Goal: Task Accomplishment & Management: Manage account settings

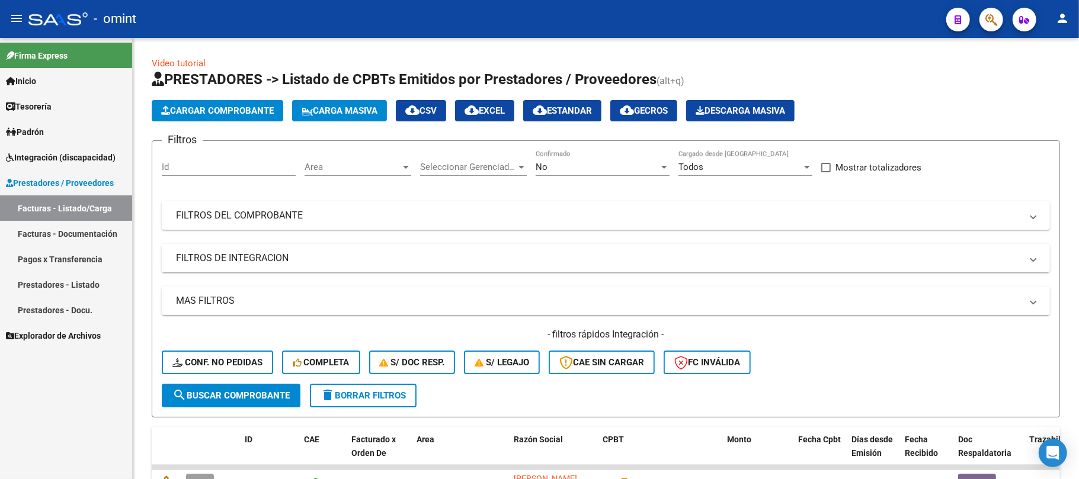
click at [47, 157] on span "Integración (discapacidad)" at bounding box center [61, 157] width 110 height 13
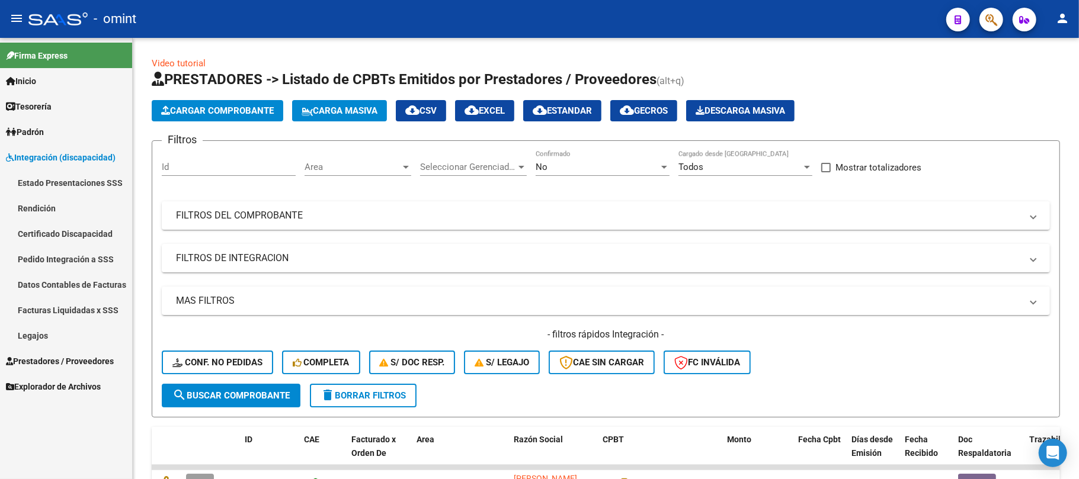
click at [34, 332] on link "Legajos" at bounding box center [66, 335] width 132 height 25
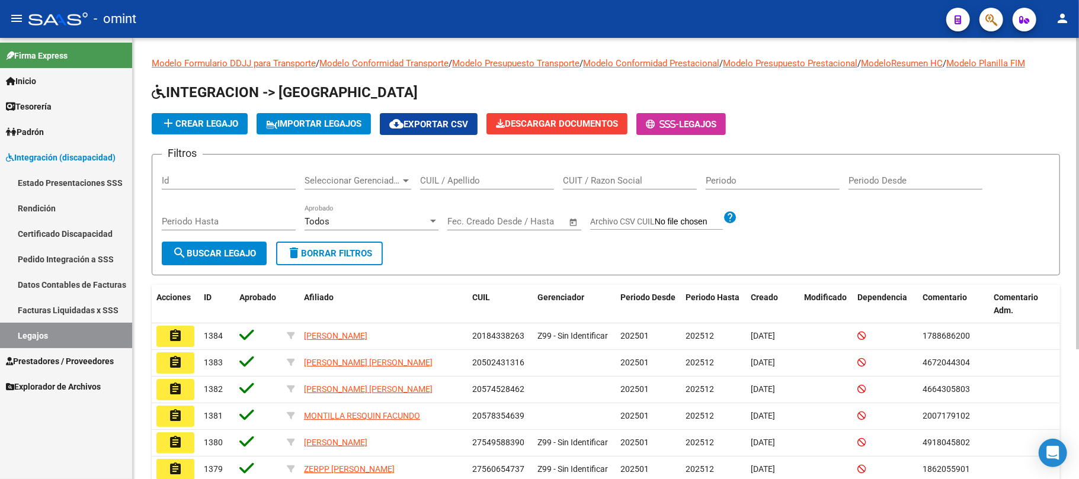
click at [453, 186] on div "CUIL / Apellido" at bounding box center [487, 176] width 134 height 25
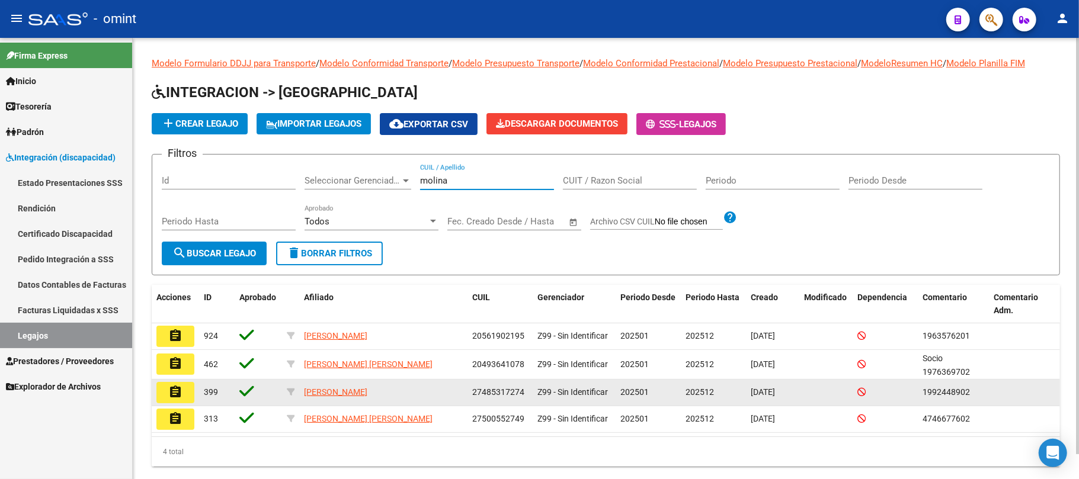
type input "molina"
click at [169, 393] on mat-icon "assignment" at bounding box center [175, 392] width 14 height 14
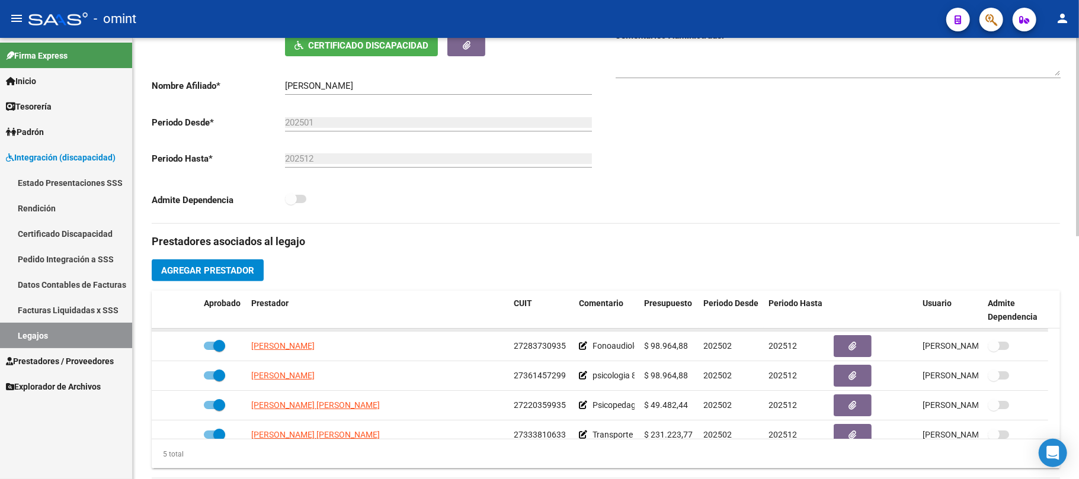
scroll to position [41, 0]
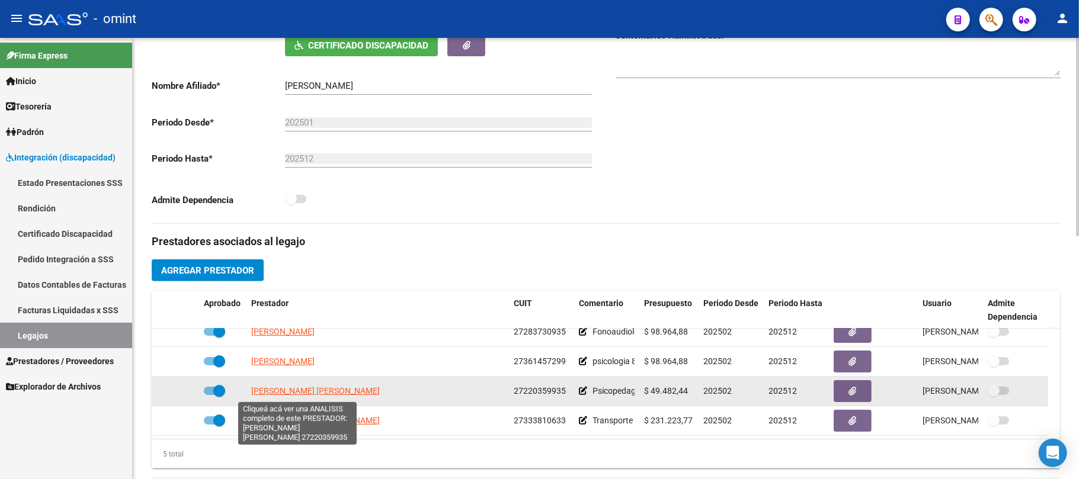
click at [334, 389] on span "BUSTOS MARIA ANDREA" at bounding box center [315, 390] width 129 height 9
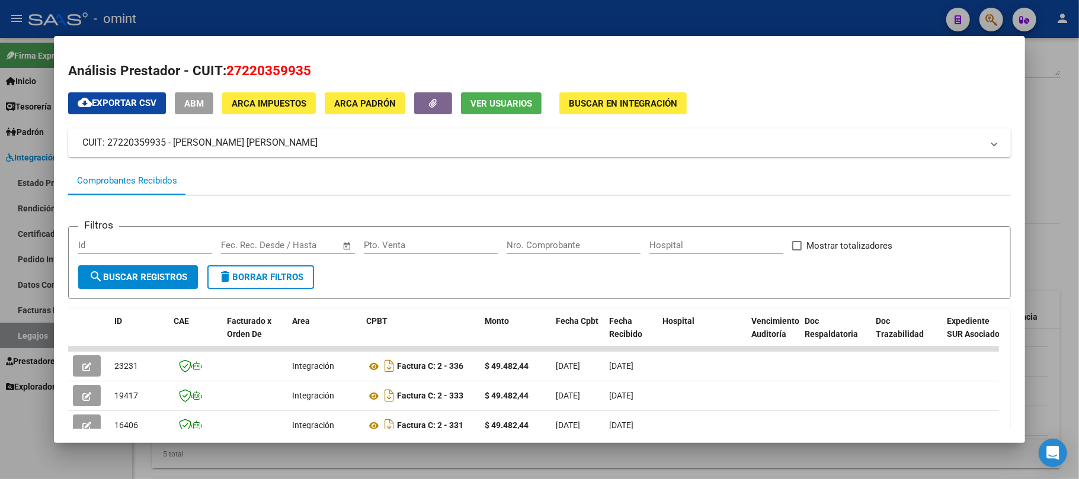
scroll to position [158, 0]
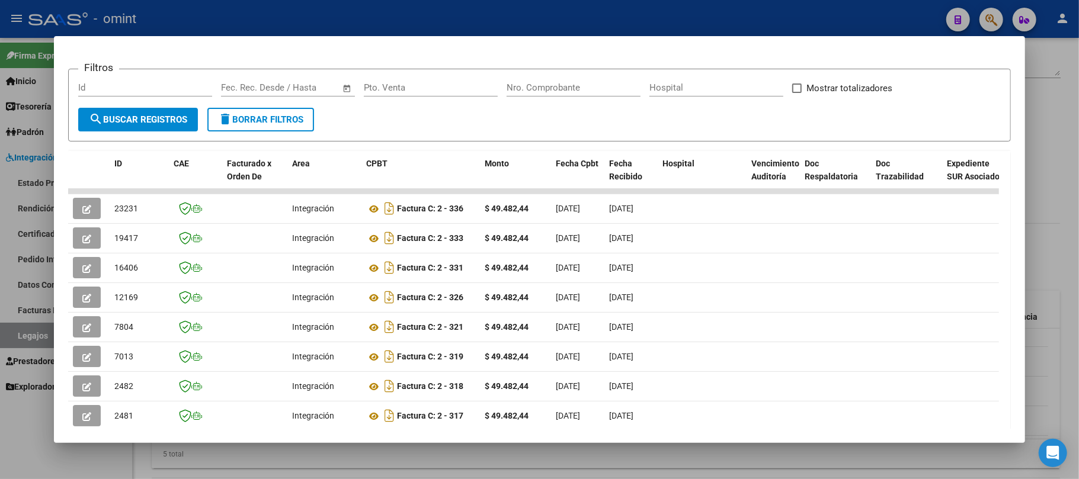
click at [447, 19] on div at bounding box center [539, 239] width 1079 height 479
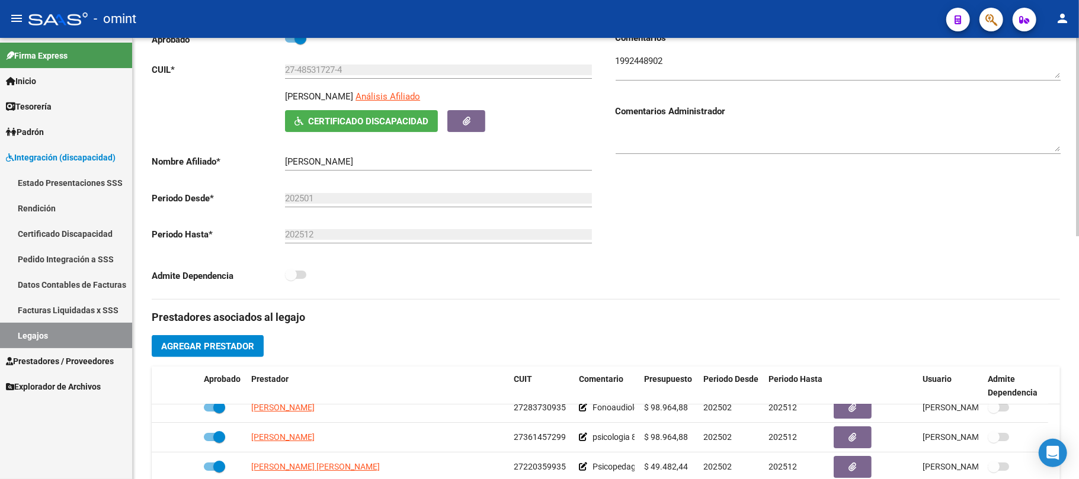
scroll to position [0, 0]
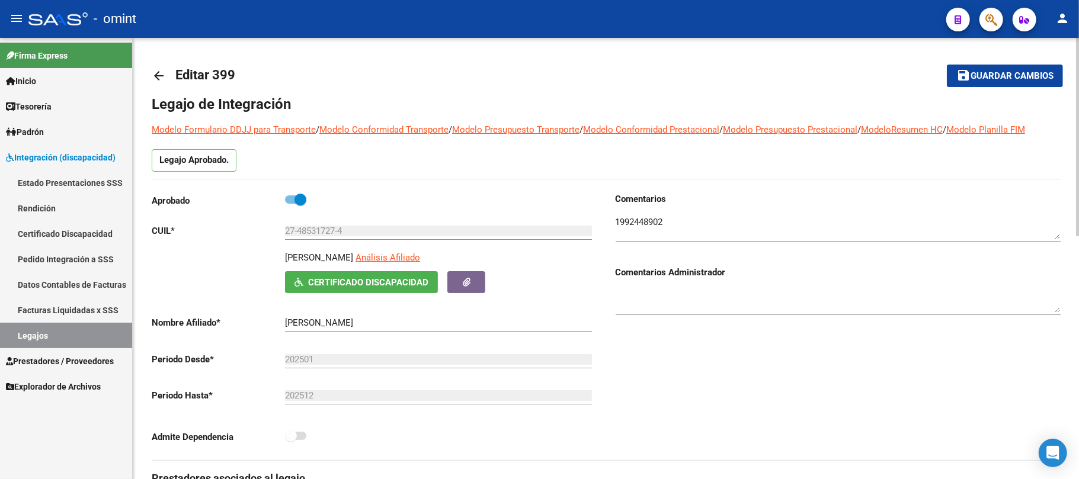
click at [165, 78] on link "arrow_back" at bounding box center [164, 76] width 24 height 28
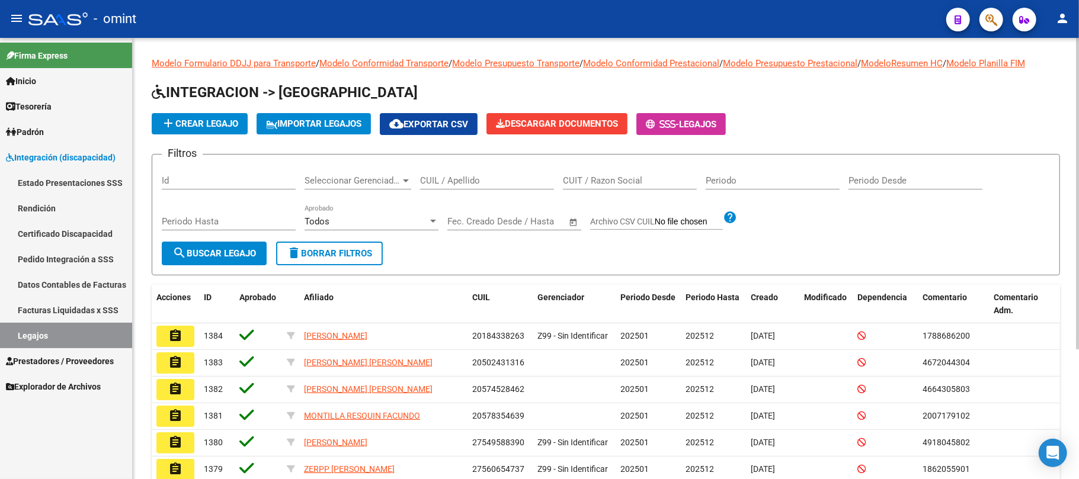
click at [448, 183] on input "CUIL / Apellido" at bounding box center [487, 180] width 134 height 11
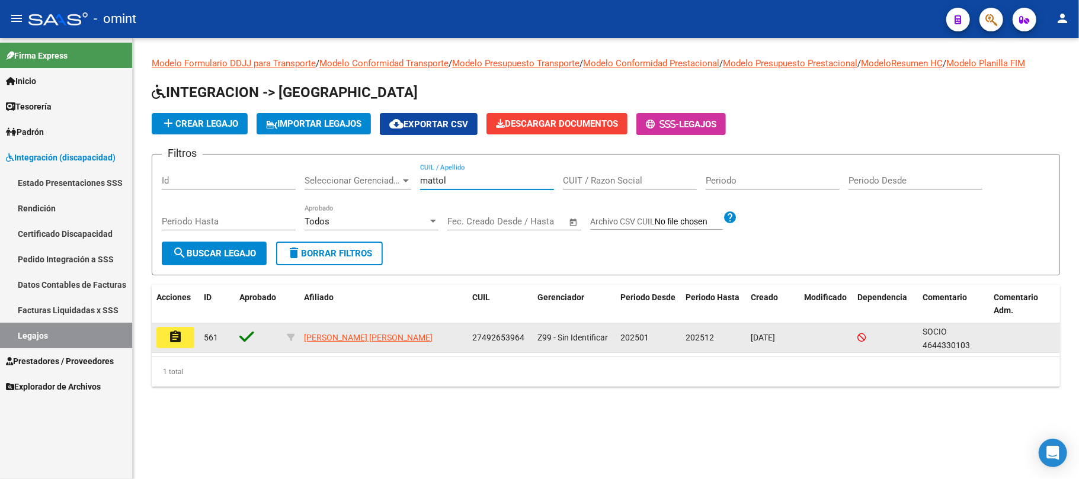
type input "mattol"
click at [174, 334] on mat-icon "assignment" at bounding box center [175, 337] width 14 height 14
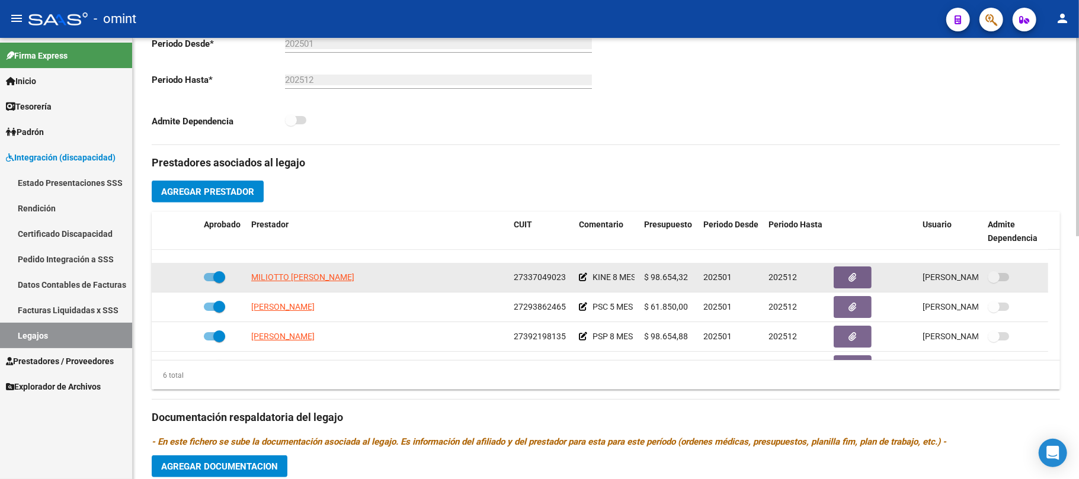
scroll to position [71, 0]
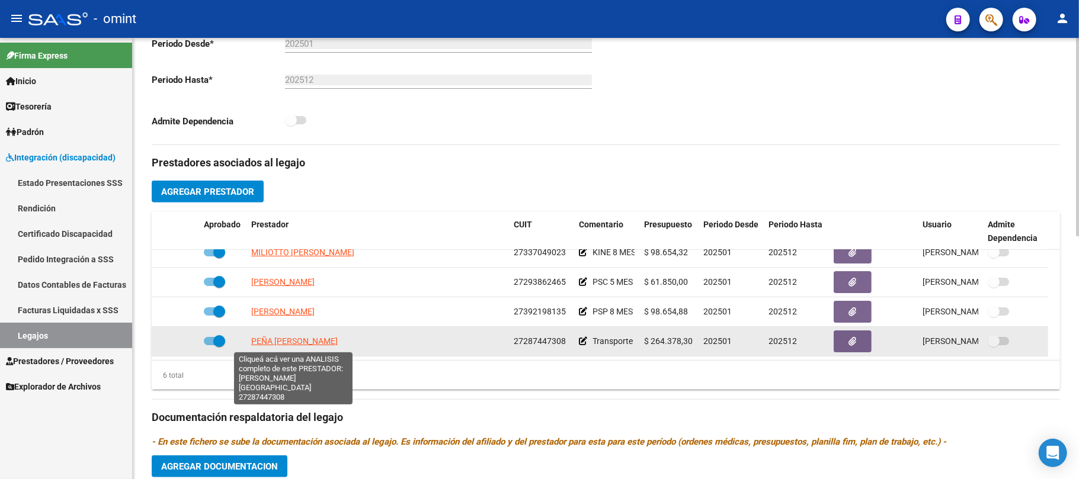
click at [318, 340] on span "PEÑA [PERSON_NAME]" at bounding box center [294, 341] width 87 height 9
type textarea "27287447308"
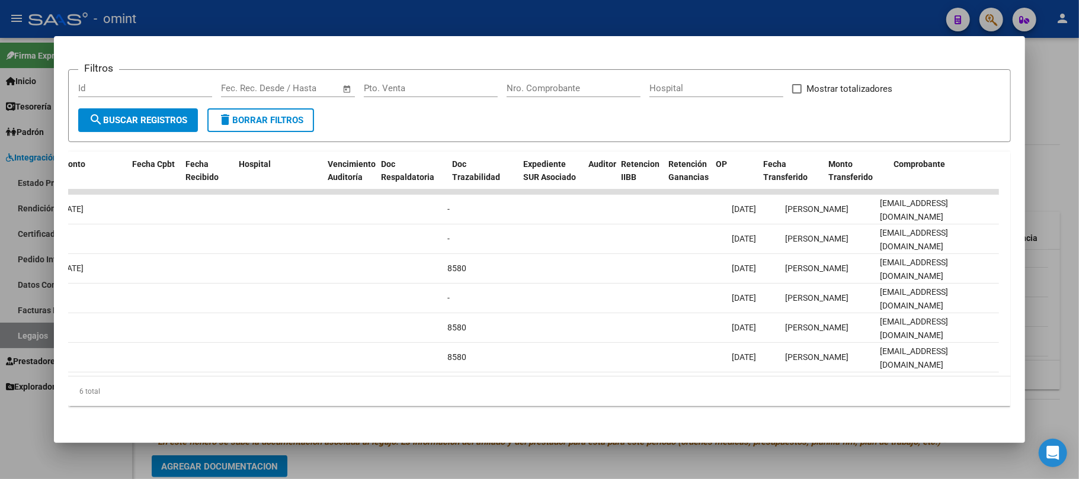
scroll to position [0, 0]
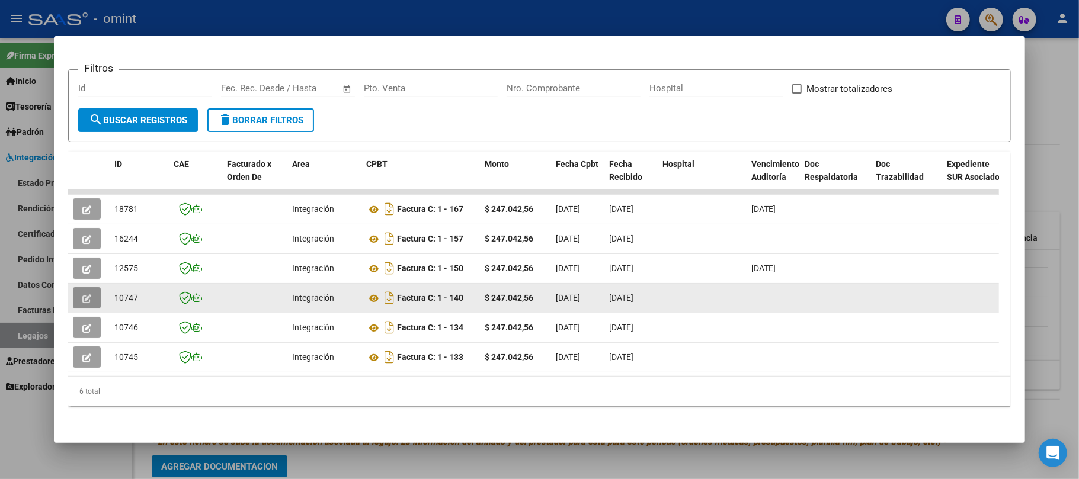
click at [89, 295] on icon "button" at bounding box center [86, 299] width 9 height 9
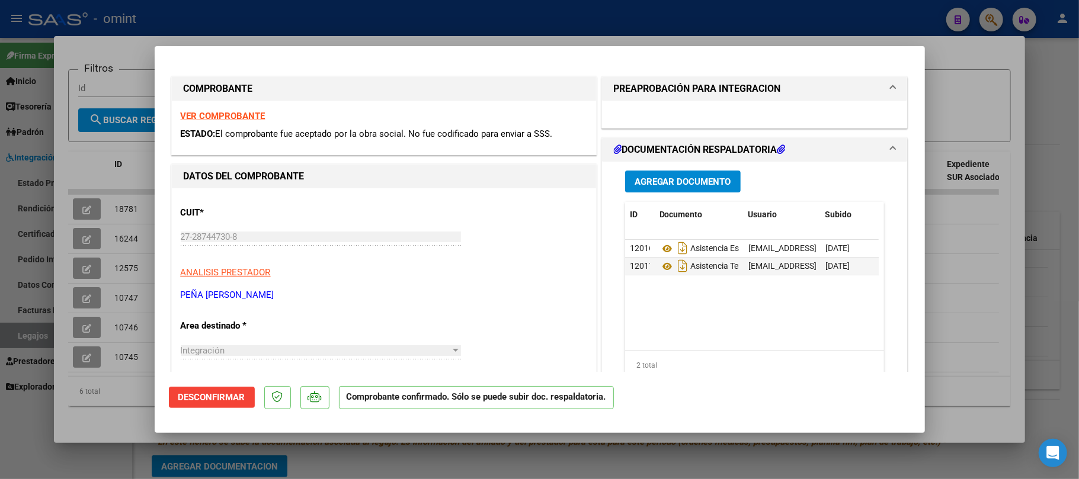
click at [745, 89] on h1 "PREAPROBACIÓN PARA INTEGRACION" at bounding box center [697, 89] width 167 height 14
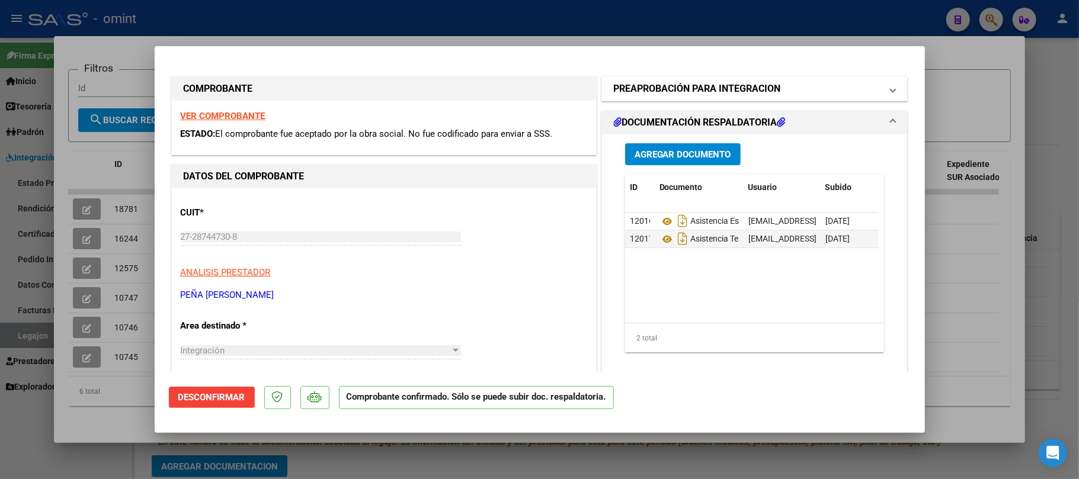
click at [748, 84] on h1 "PREAPROBACIÓN PARA INTEGRACION" at bounding box center [697, 89] width 167 height 14
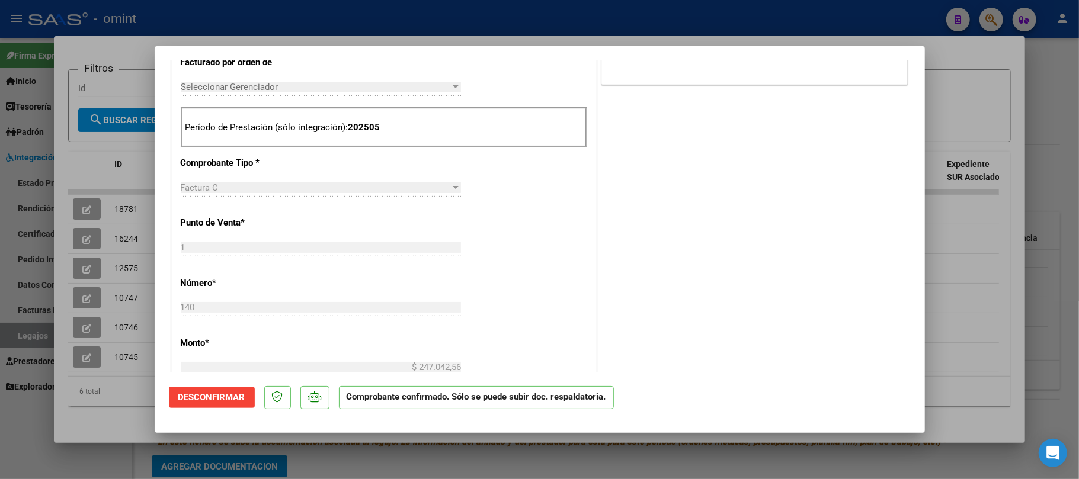
scroll to position [316, 0]
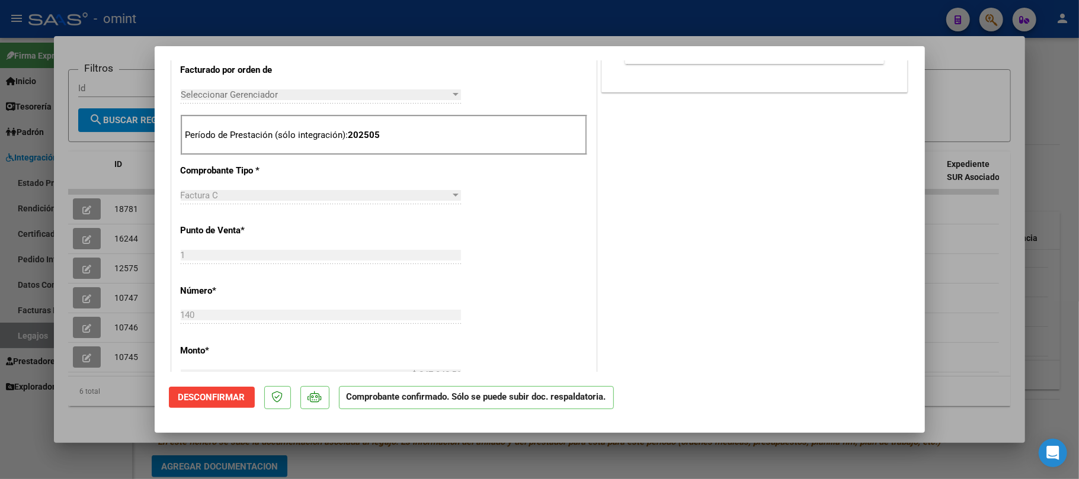
click at [133, 185] on div at bounding box center [539, 239] width 1079 height 479
type input "$ 0,00"
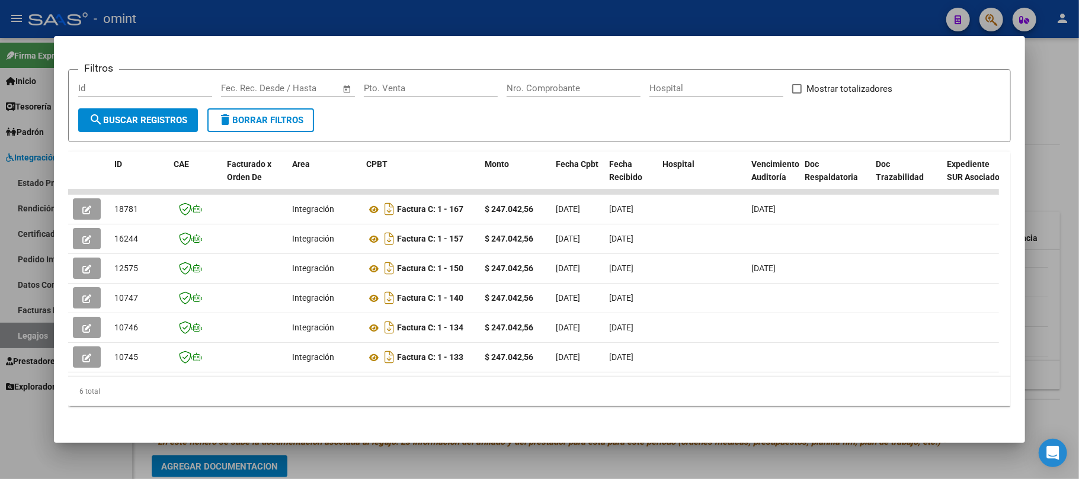
drag, startPoint x: 327, startPoint y: 376, endPoint x: 347, endPoint y: 375, distance: 19.6
click at [347, 375] on datatable-body "18781 Integración Factura C: 1 - 167 $ 247.042,56 01/09/2025 01/09/2025 11/09/2…" at bounding box center [533, 283] width 931 height 187
click at [321, 363] on datatable-body "18781 Integración Factura C: 1 - 167 $ 247.042,56 01/09/2025 01/09/2025 11/09/2…" at bounding box center [533, 283] width 931 height 187
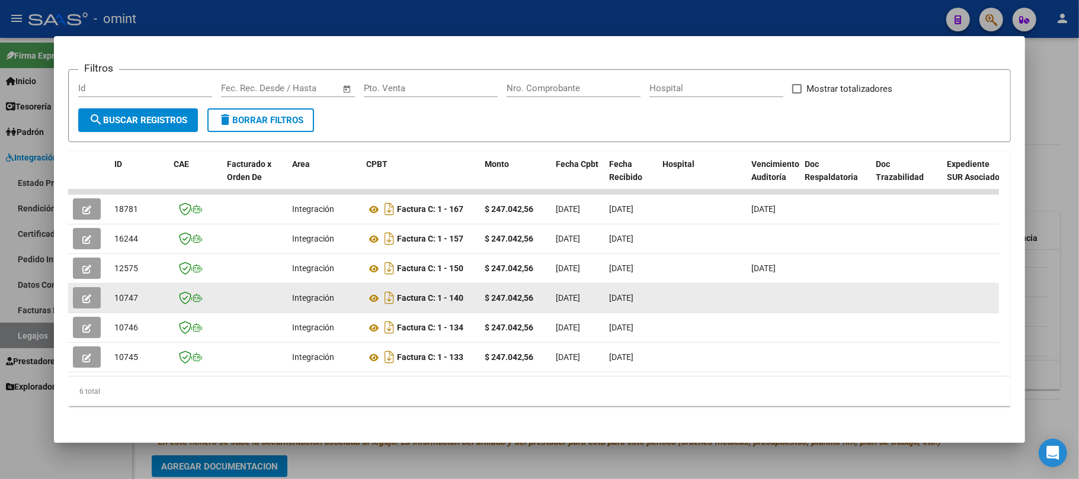
click at [87, 295] on icon "button" at bounding box center [86, 299] width 9 height 9
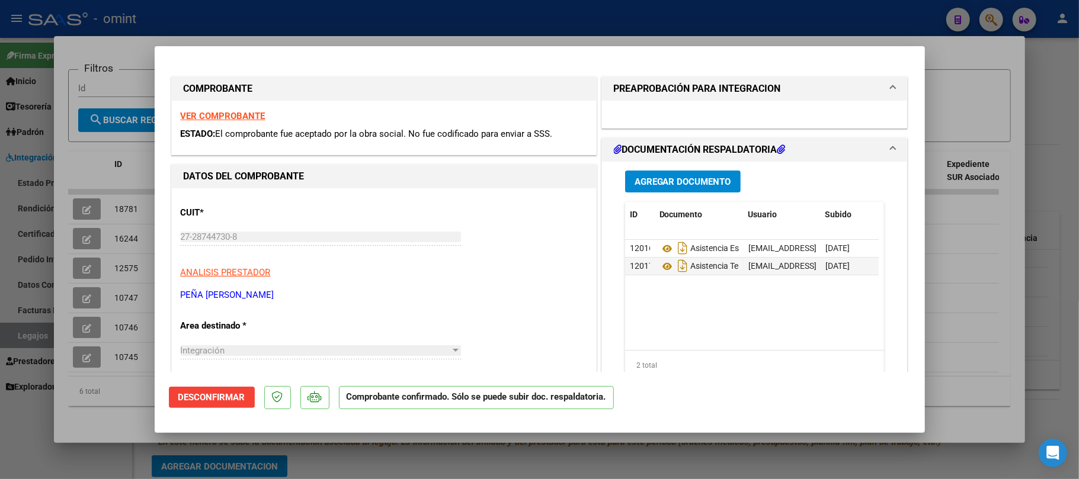
click at [221, 17] on div at bounding box center [539, 239] width 1079 height 479
type input "$ 0,00"
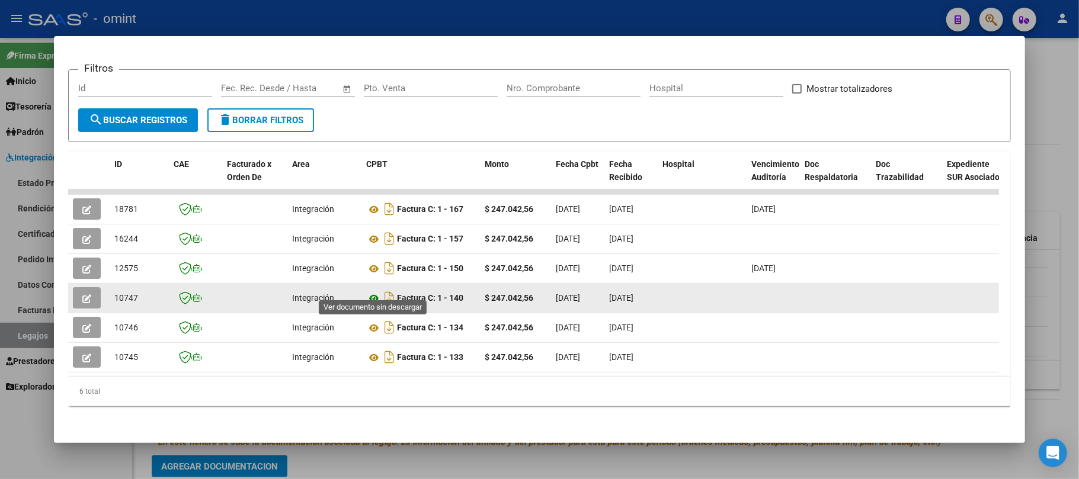
click at [375, 292] on icon at bounding box center [373, 299] width 15 height 14
click at [82, 295] on icon "button" at bounding box center [86, 299] width 9 height 9
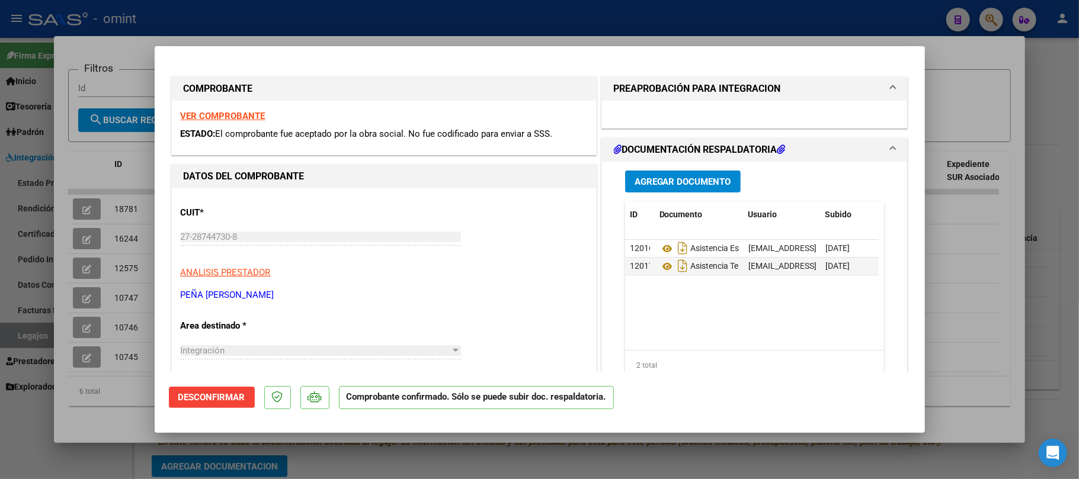
click at [91, 162] on div at bounding box center [539, 239] width 1079 height 479
type input "$ 0,00"
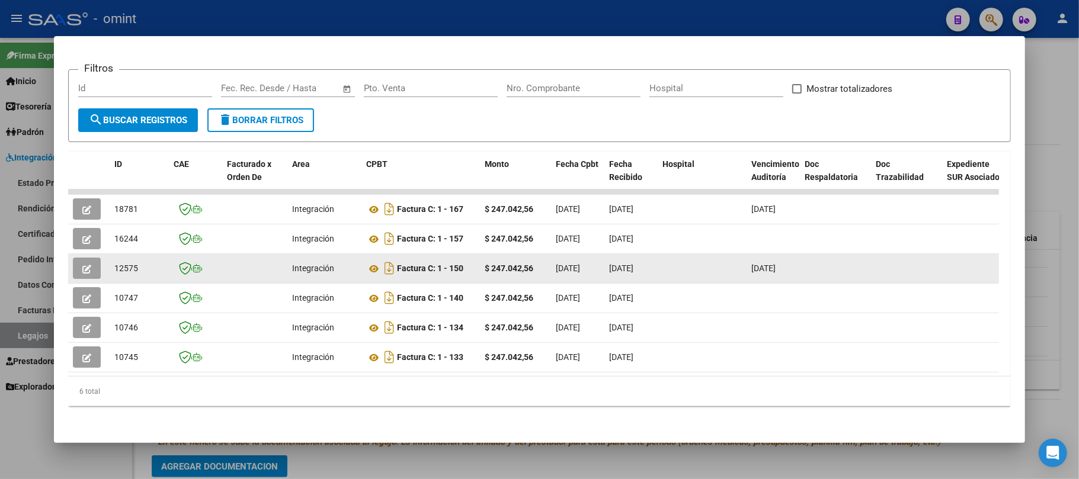
click at [90, 265] on icon "button" at bounding box center [86, 269] width 9 height 9
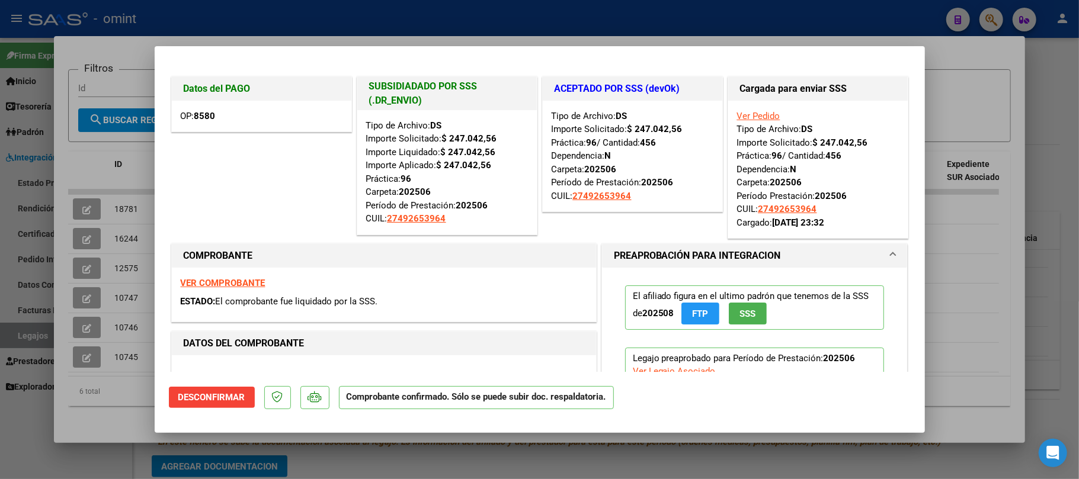
click at [130, 15] on div at bounding box center [539, 239] width 1079 height 479
type input "$ 0,00"
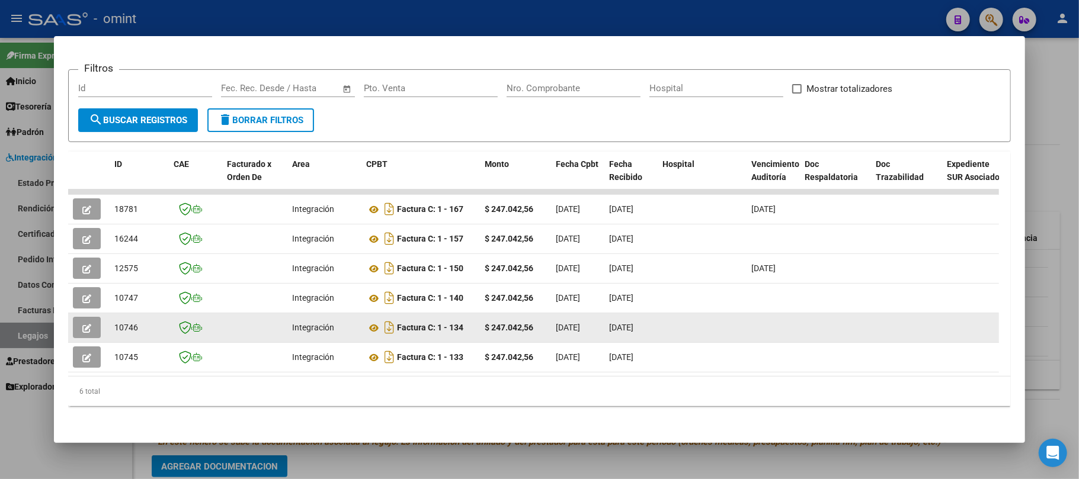
click at [81, 317] on button "button" at bounding box center [87, 327] width 28 height 21
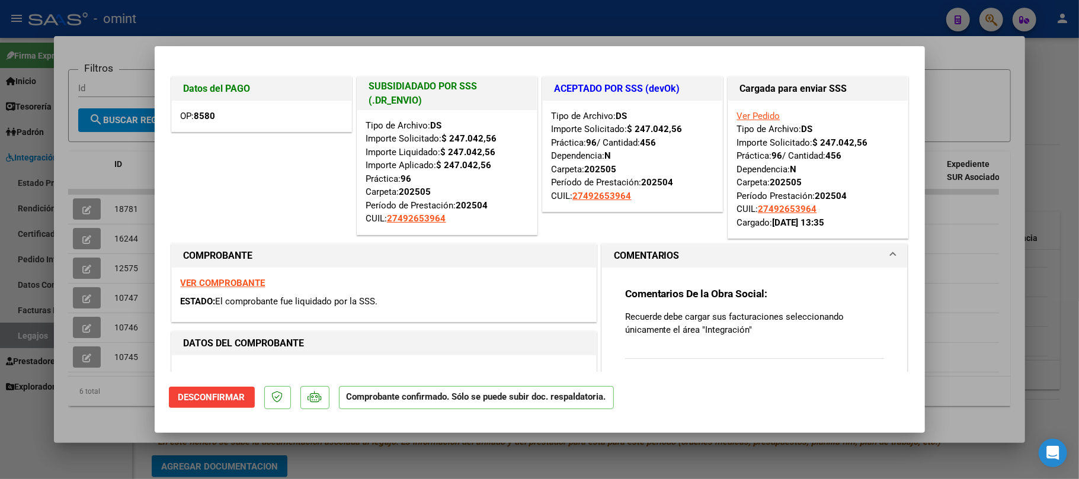
click at [195, 8] on div at bounding box center [539, 239] width 1079 height 479
type input "$ 0,00"
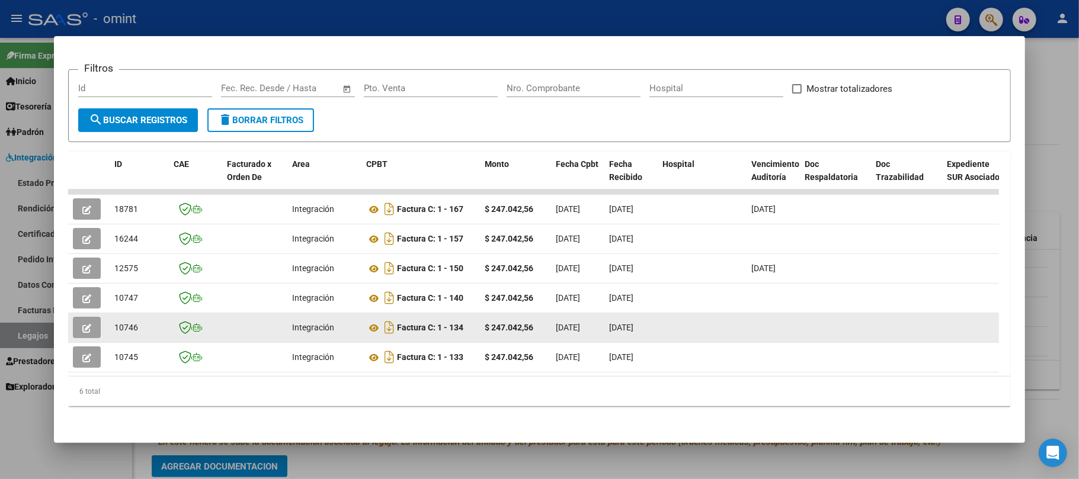
click at [85, 317] on button "button" at bounding box center [87, 327] width 28 height 21
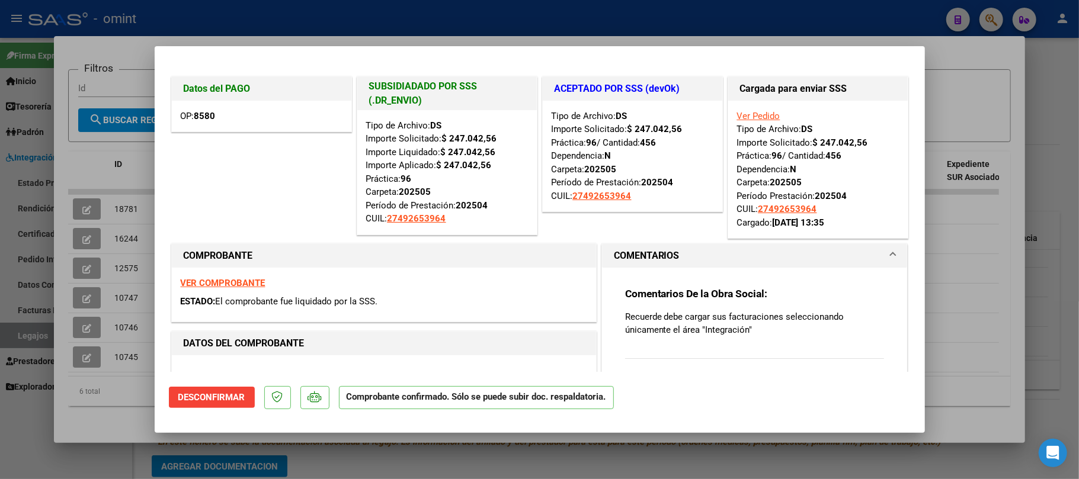
click at [268, 21] on div at bounding box center [539, 239] width 1079 height 479
type input "$ 0,00"
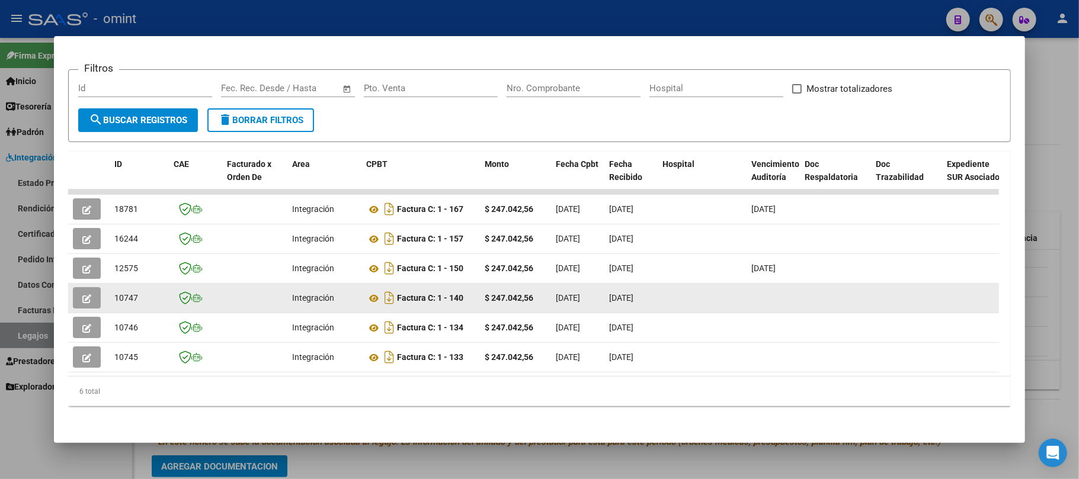
click at [135, 293] on span "10747" at bounding box center [126, 297] width 24 height 9
copy span "10747"
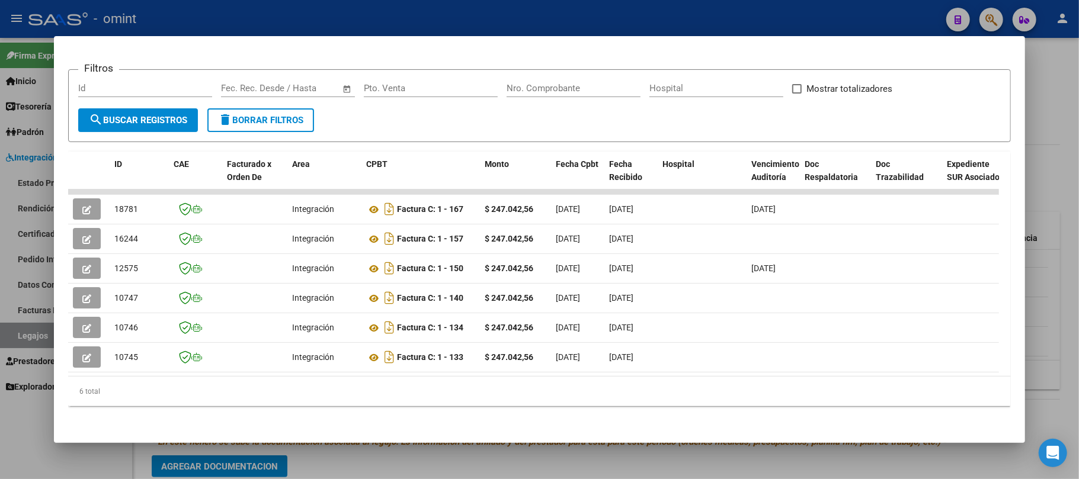
click at [367, 25] on div at bounding box center [539, 239] width 1079 height 479
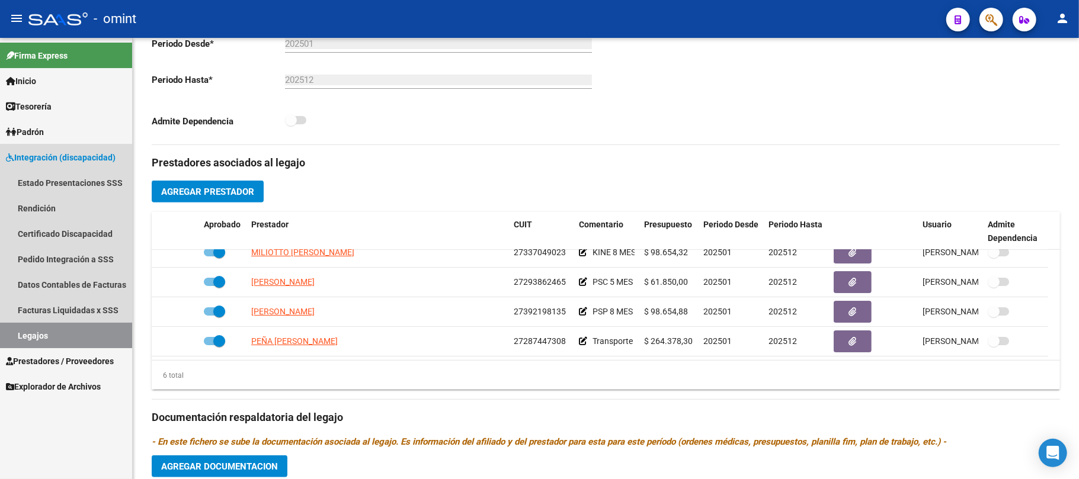
click at [37, 151] on span "Integración (discapacidad)" at bounding box center [61, 157] width 110 height 13
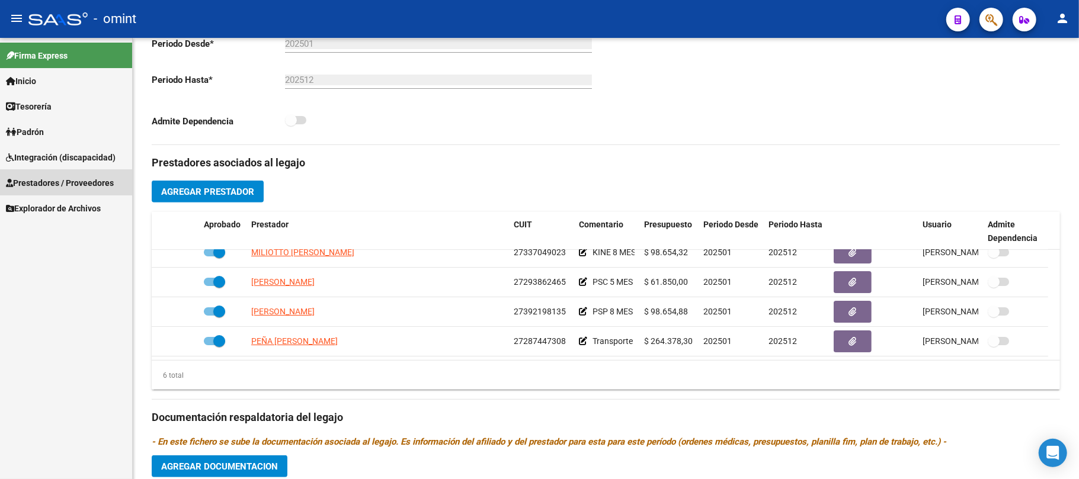
click at [44, 181] on span "Prestadores / Proveedores" at bounding box center [60, 183] width 108 height 13
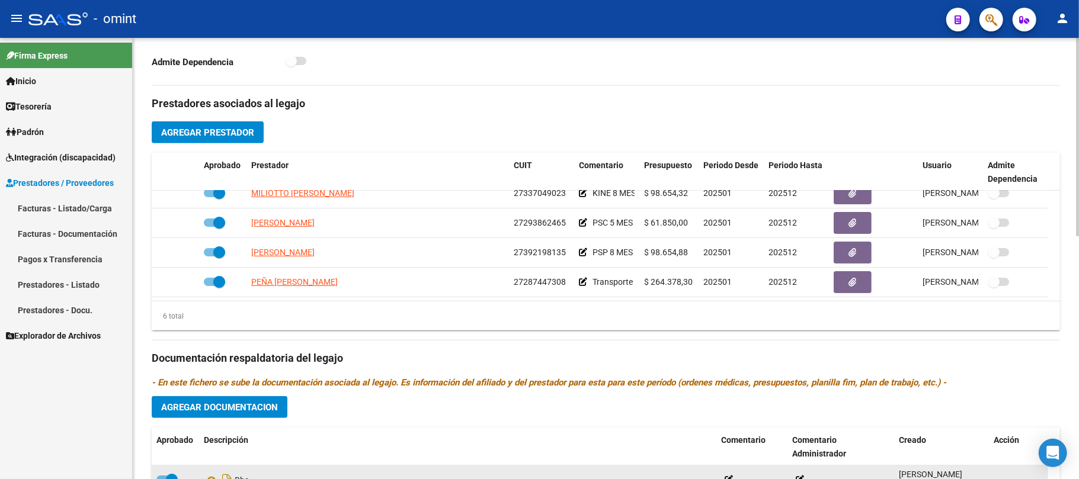
scroll to position [540, 0]
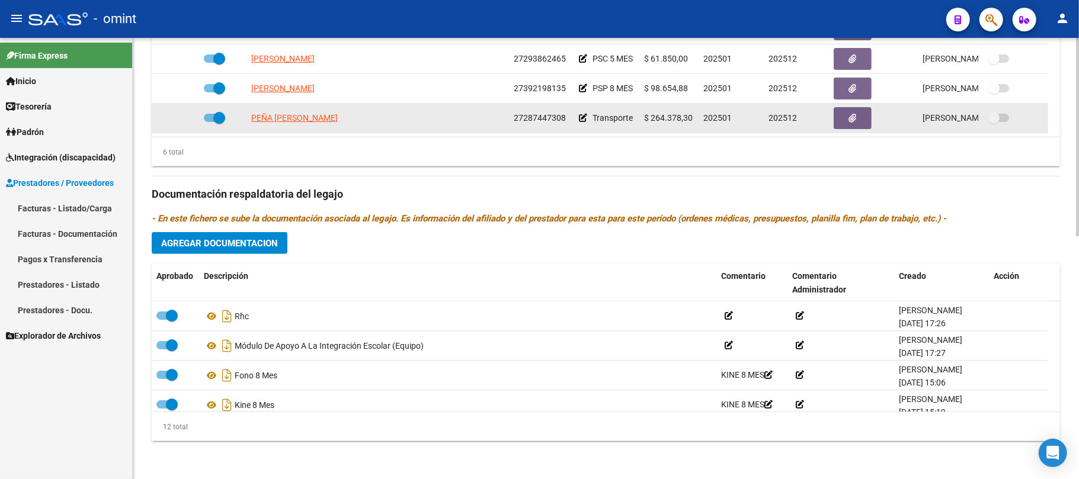
click at [309, 123] on span "PEÑA [PERSON_NAME]" at bounding box center [294, 117] width 87 height 9
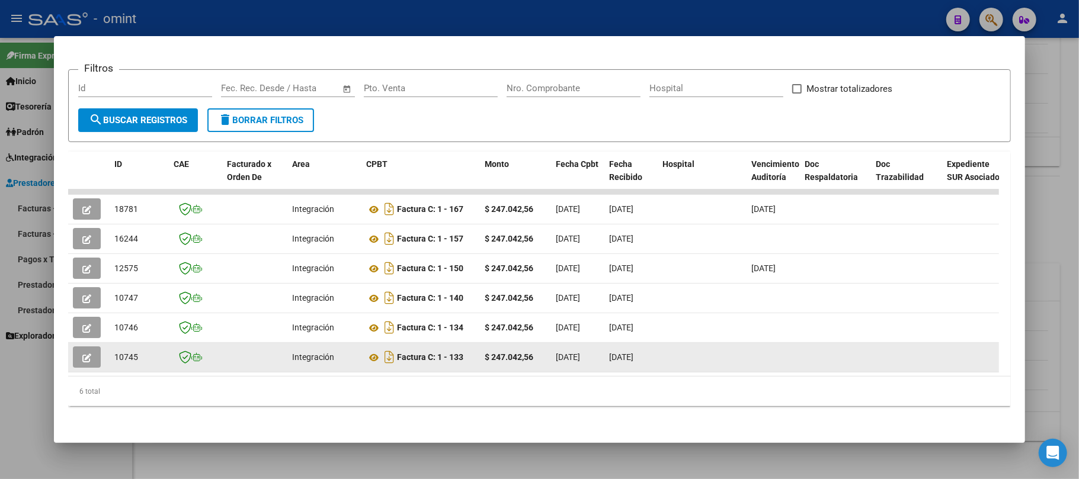
scroll to position [166, 0]
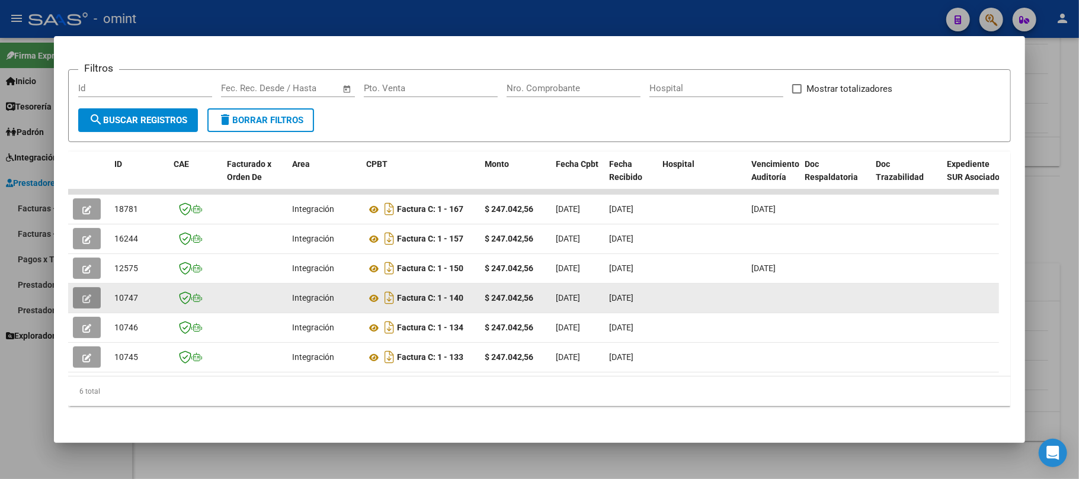
click at [87, 295] on icon "button" at bounding box center [86, 299] width 9 height 9
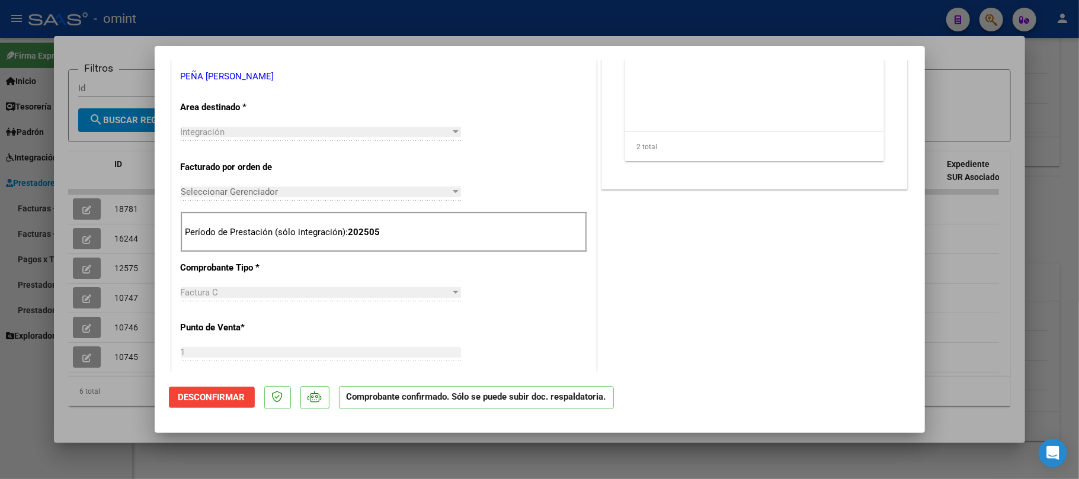
scroll to position [237, 0]
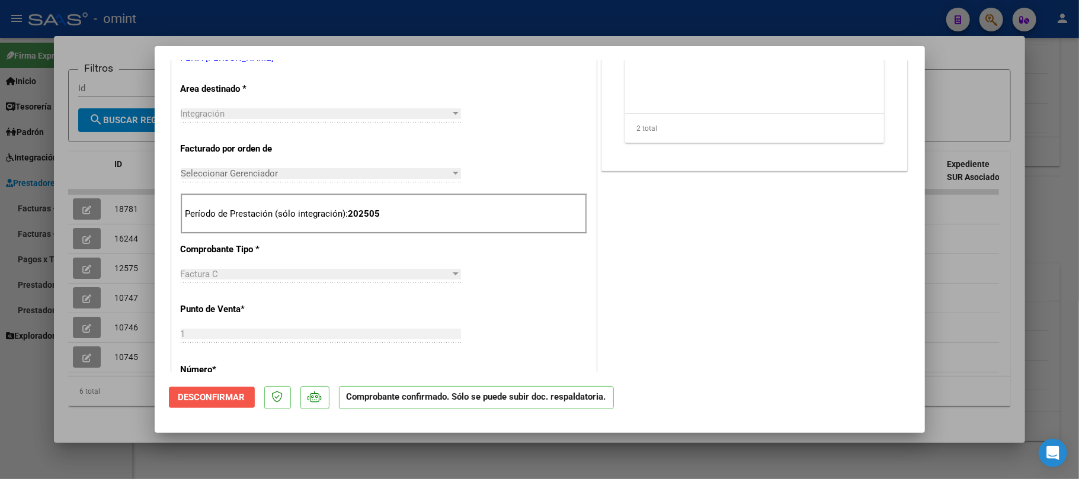
click at [204, 401] on span "Desconfirmar" at bounding box center [211, 397] width 67 height 11
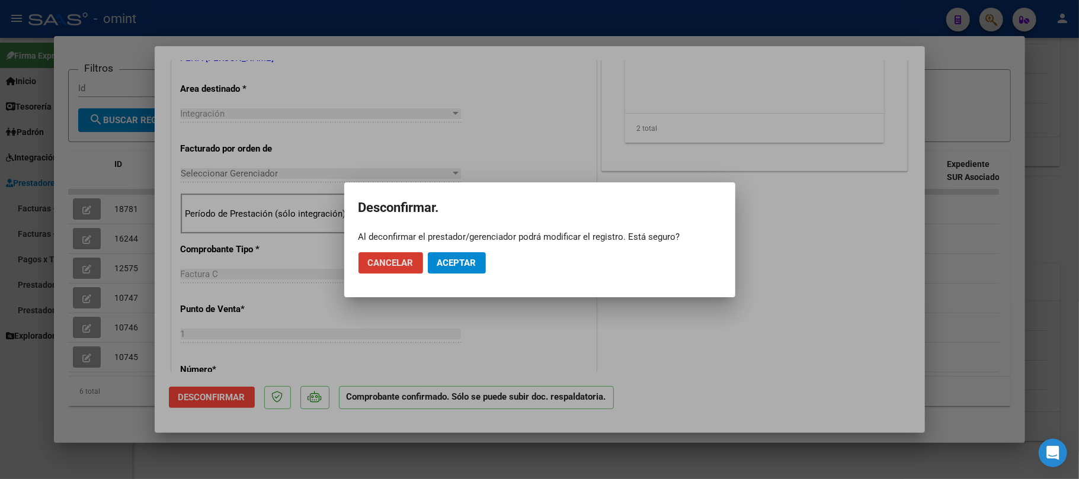
click at [441, 264] on span "Aceptar" at bounding box center [456, 263] width 39 height 11
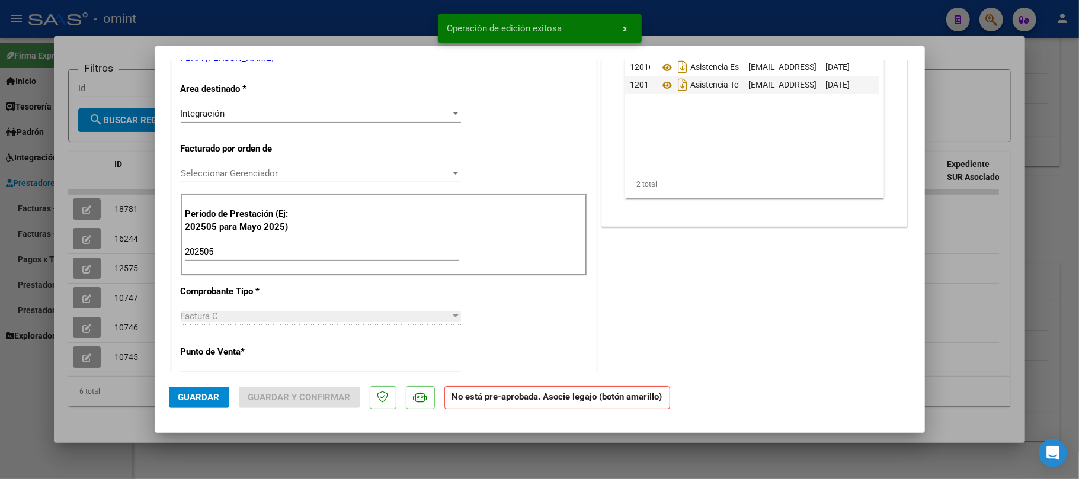
click at [288, 119] on div "Integración Seleccionar Area" at bounding box center [321, 114] width 280 height 18
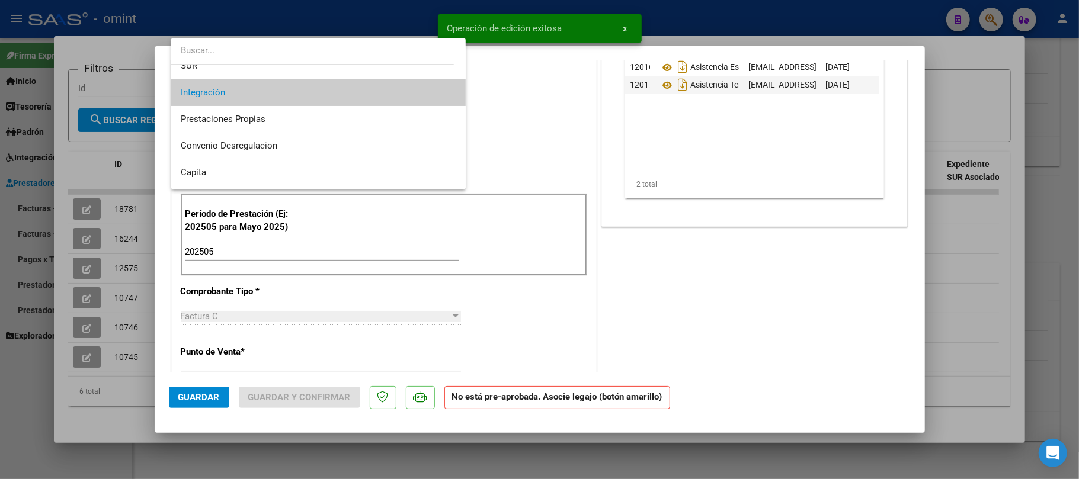
scroll to position [115, 0]
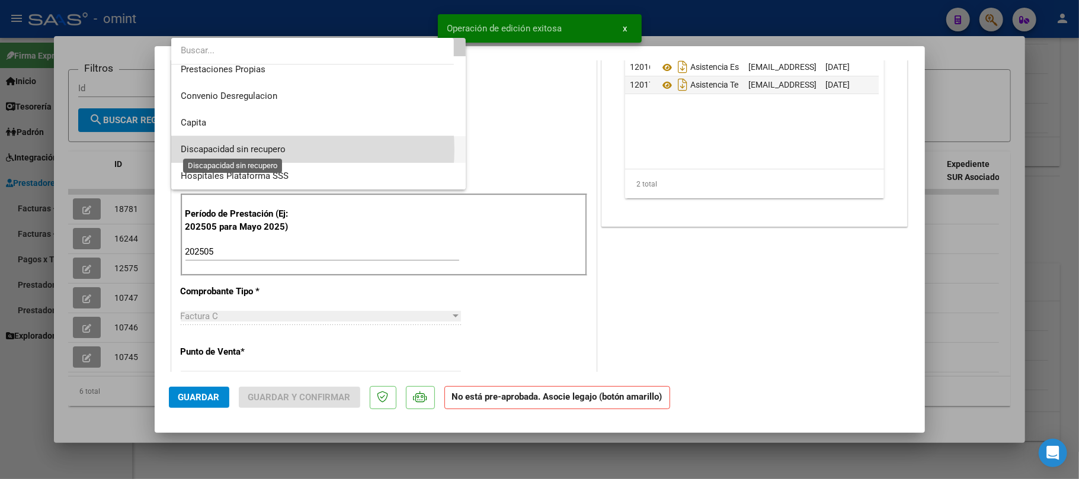
click at [258, 149] on span "Discapacidad sin recupero" at bounding box center [233, 149] width 105 height 11
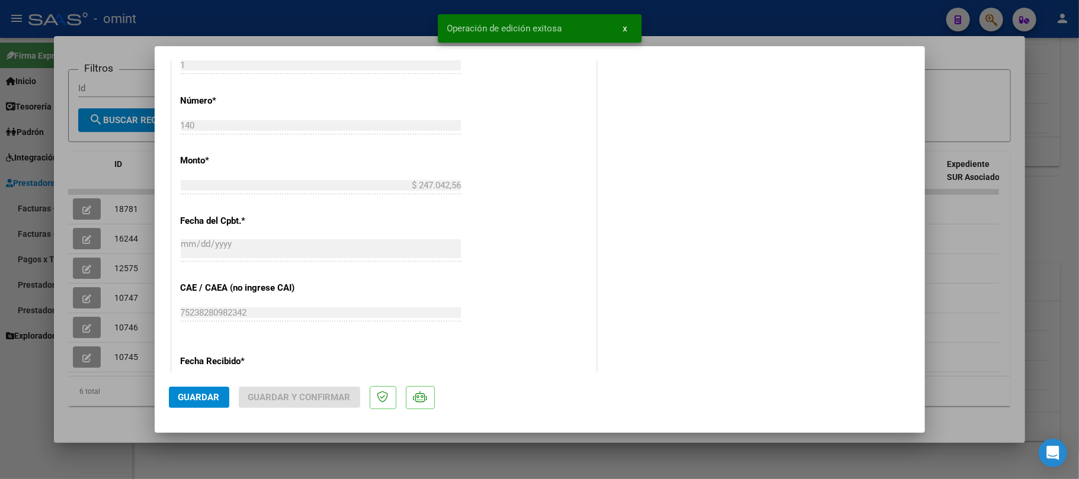
scroll to position [474, 0]
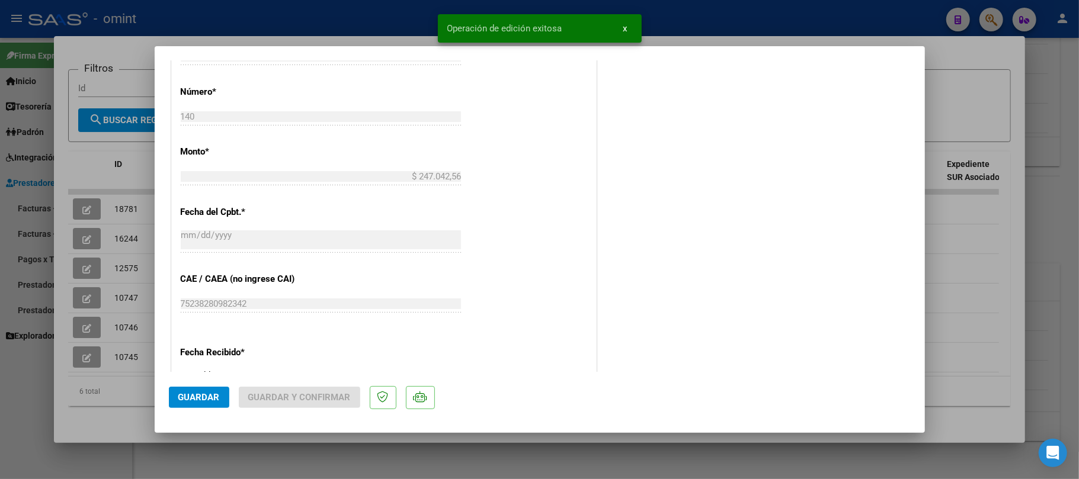
click at [221, 388] on button "Guardar" at bounding box center [199, 397] width 60 height 21
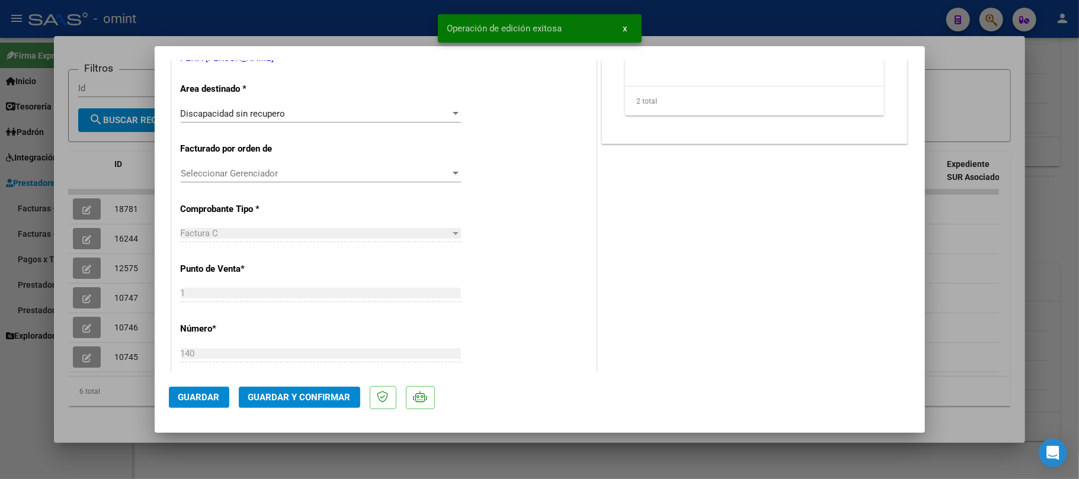
scroll to position [0, 0]
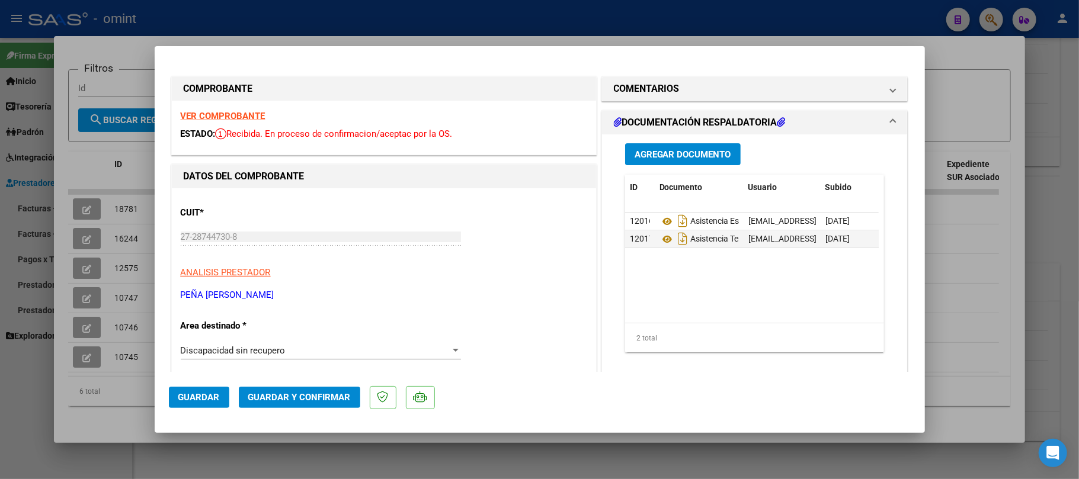
click at [219, 115] on strong "VER COMPROBANTE" at bounding box center [223, 116] width 85 height 11
click at [126, 197] on div at bounding box center [539, 239] width 1079 height 479
type input "$ 0,00"
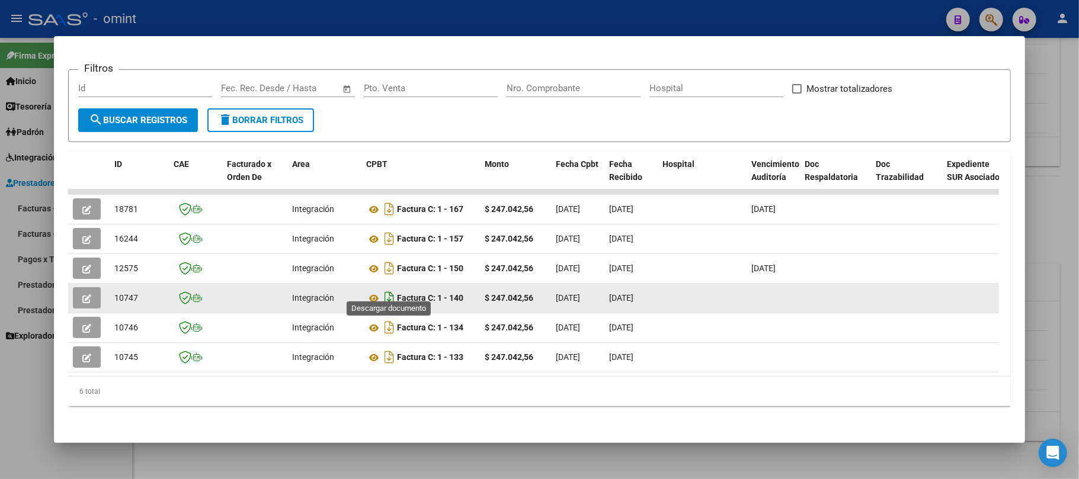
click at [391, 290] on icon "Descargar documento" at bounding box center [389, 298] width 15 height 19
click at [84, 295] on icon "button" at bounding box center [86, 299] width 9 height 9
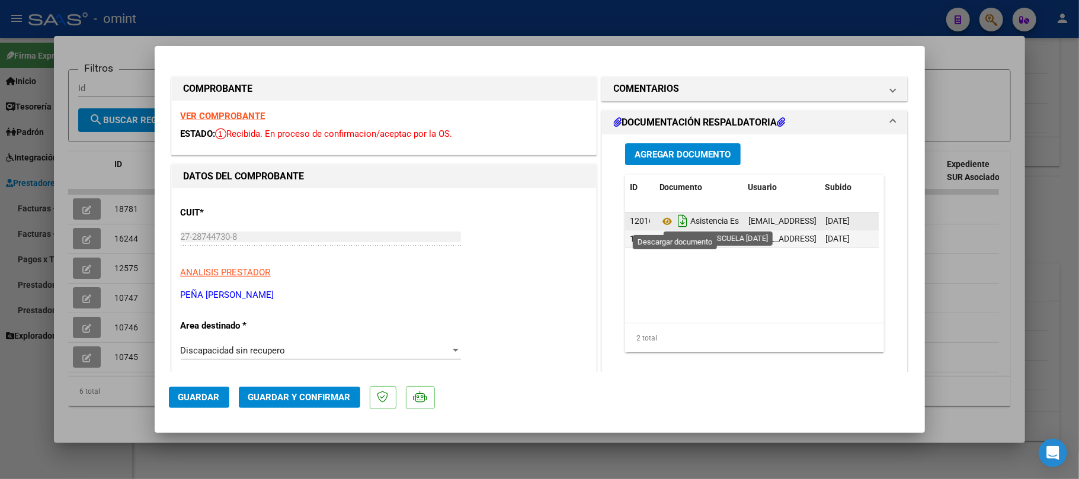
click at [676, 223] on icon "Descargar documento" at bounding box center [682, 221] width 15 height 19
click at [675, 242] on icon "Descargar documento" at bounding box center [682, 238] width 15 height 19
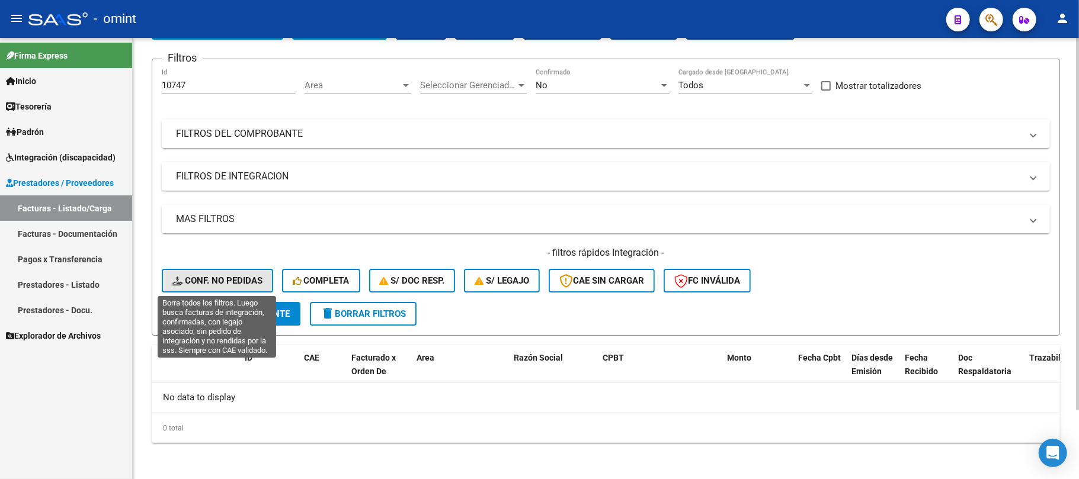
click at [228, 280] on span "Conf. no pedidas" at bounding box center [217, 281] width 90 height 11
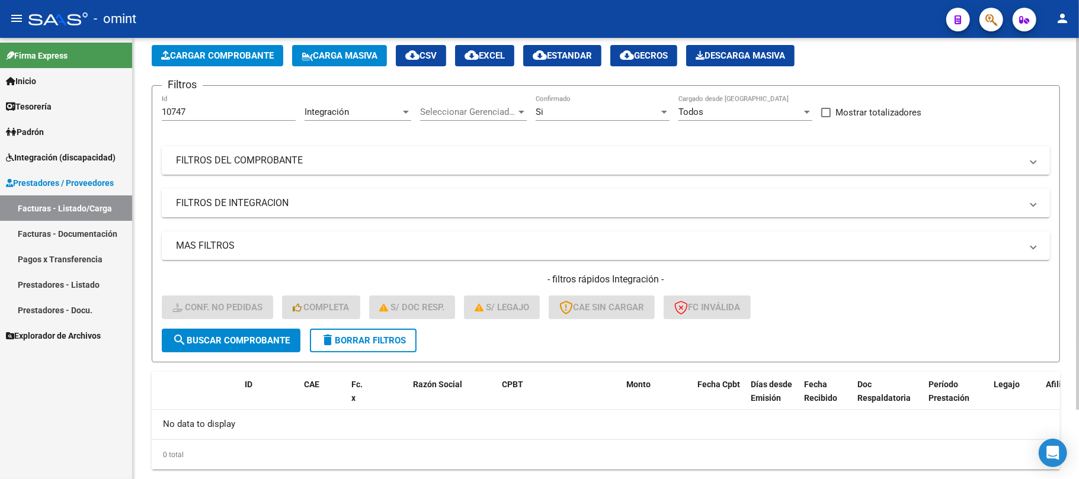
scroll to position [82, 0]
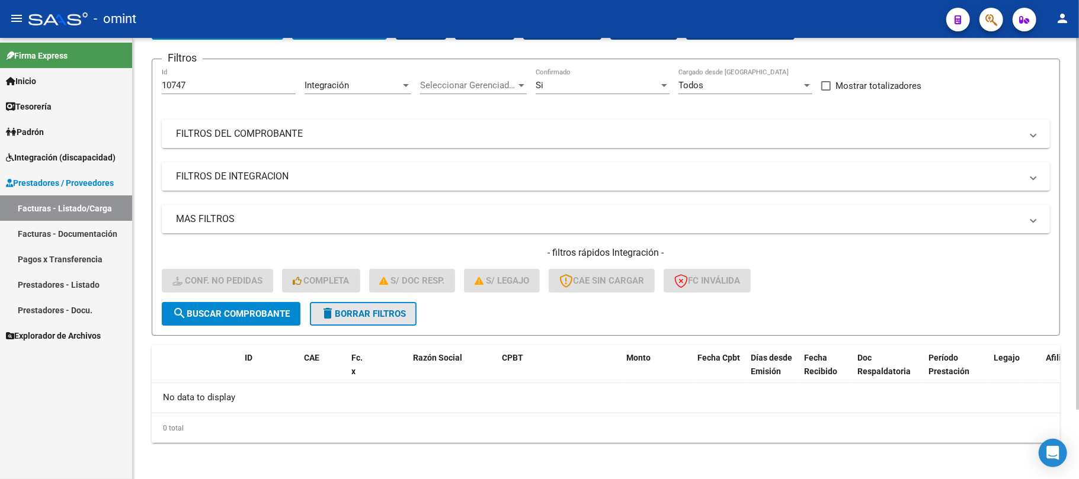
click at [351, 314] on span "delete Borrar Filtros" at bounding box center [363, 314] width 85 height 11
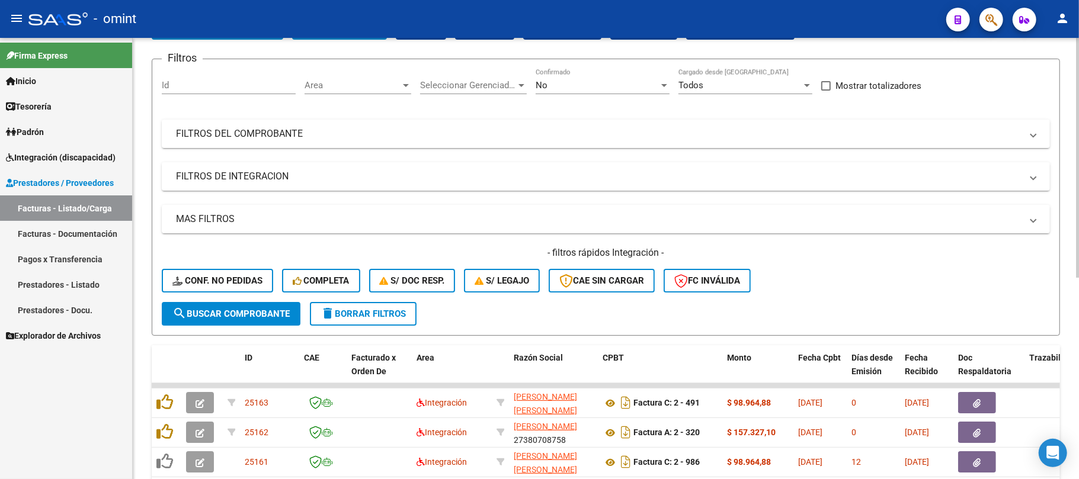
click at [557, 82] on div "No" at bounding box center [597, 85] width 123 height 11
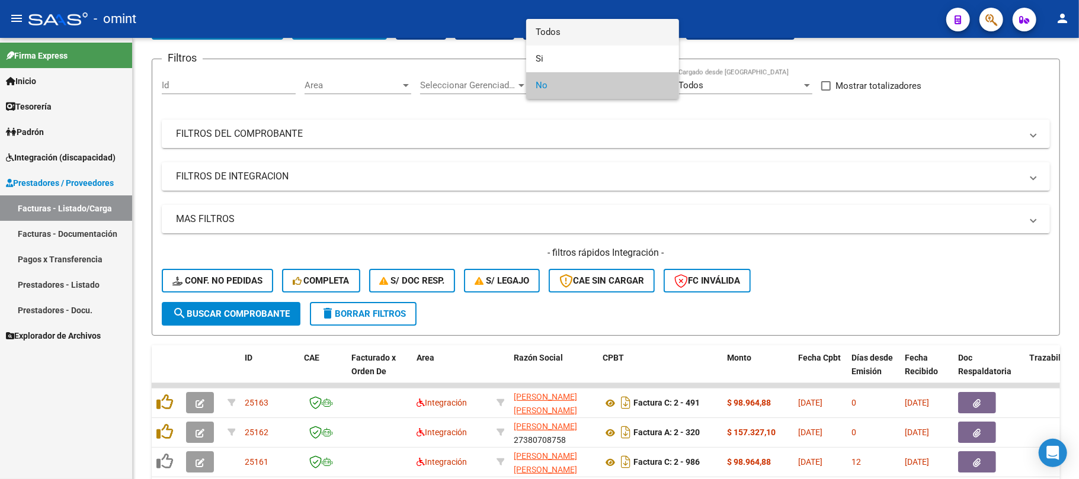
click at [562, 33] on span "Todos" at bounding box center [603, 32] width 134 height 27
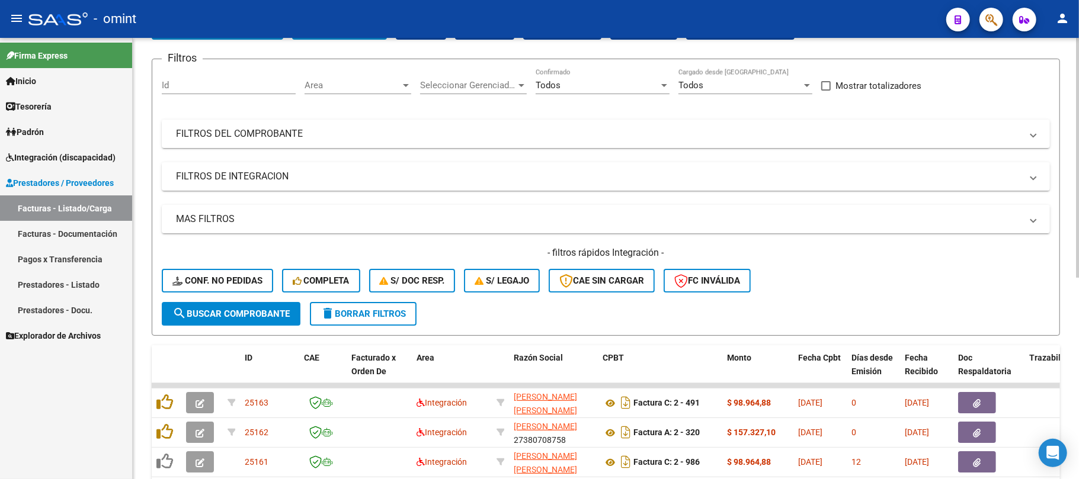
click at [197, 76] on div "Id" at bounding box center [229, 81] width 134 height 25
paste input "10747"
type input "10747"
click at [237, 320] on button "search Buscar Comprobante" at bounding box center [231, 314] width 139 height 24
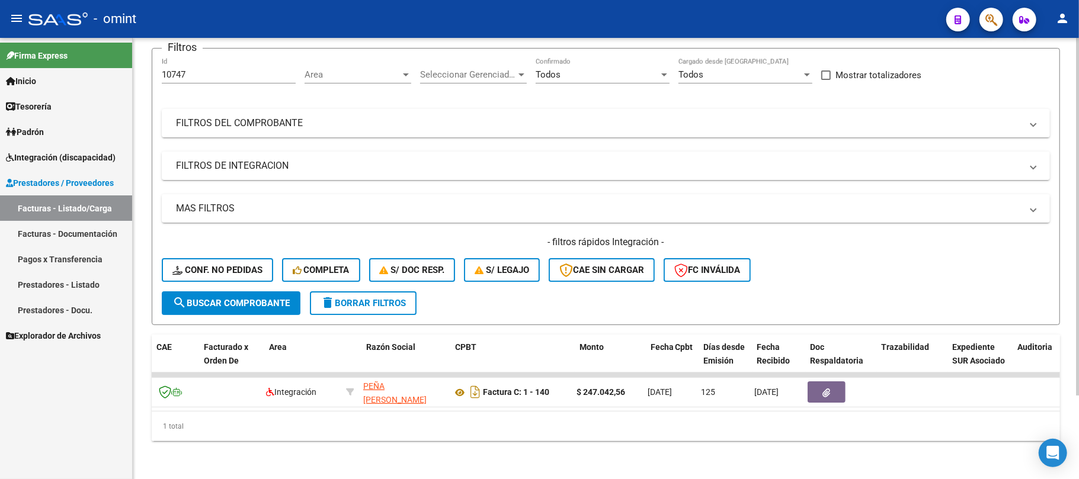
scroll to position [0, 0]
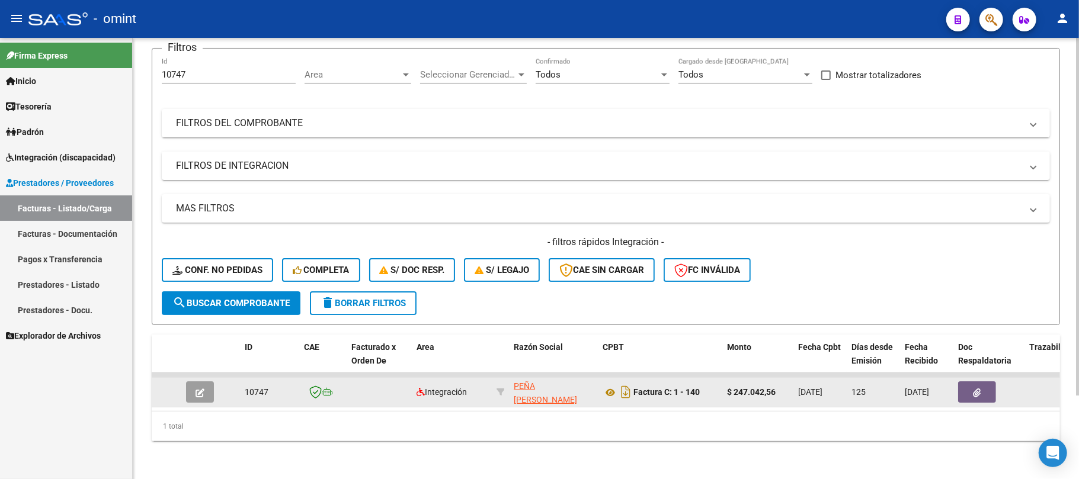
click at [200, 389] on icon "button" at bounding box center [200, 393] width 9 height 9
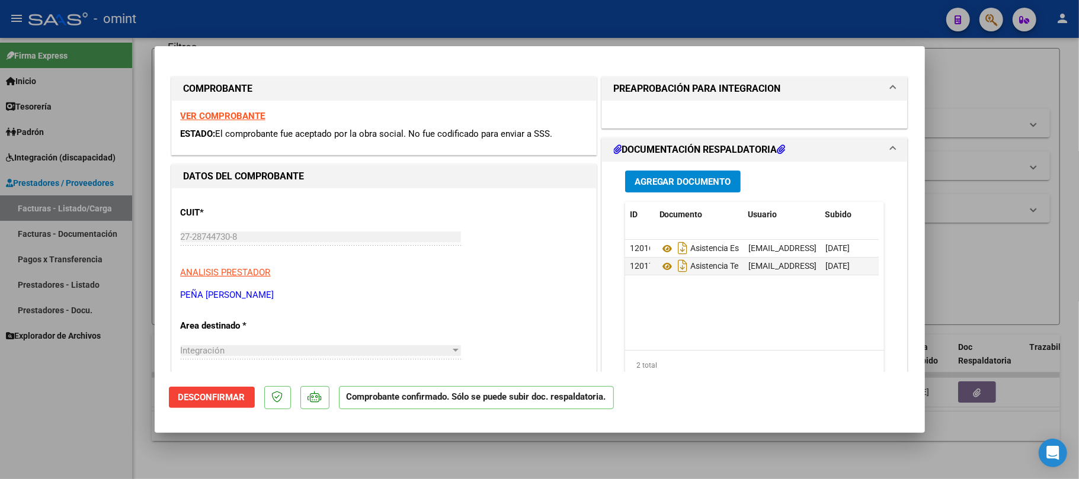
click at [420, 33] on div at bounding box center [539, 239] width 1079 height 479
type input "$ 0,00"
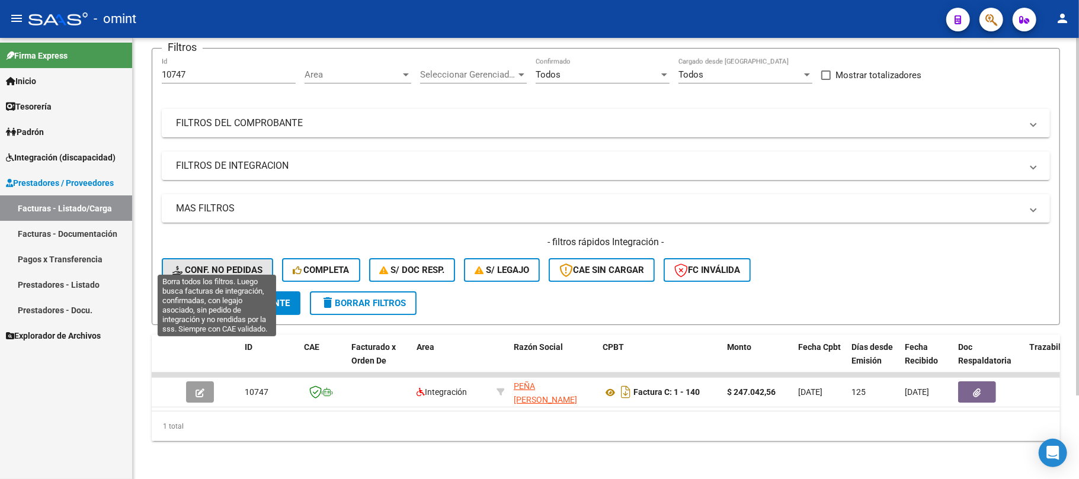
click at [209, 258] on button "Conf. no pedidas" at bounding box center [217, 270] width 111 height 24
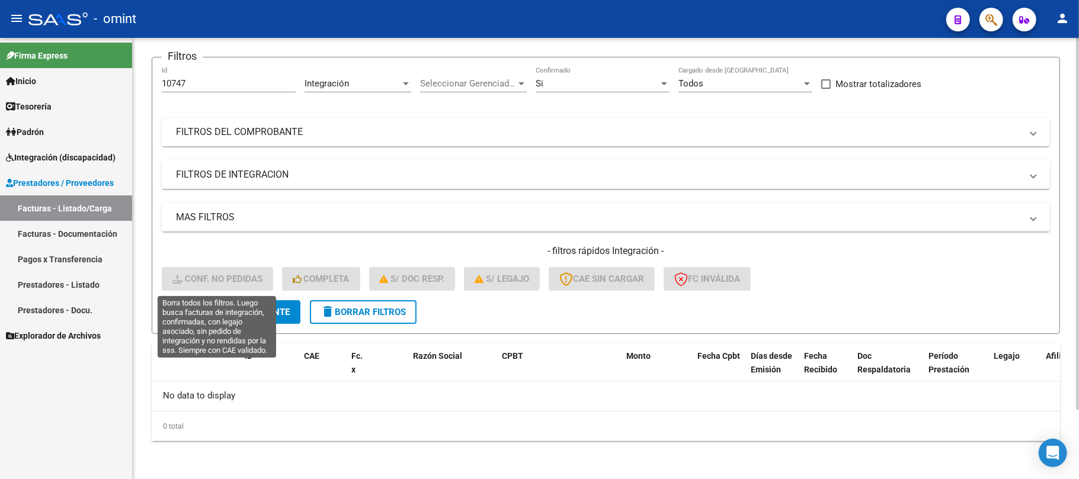
scroll to position [82, 0]
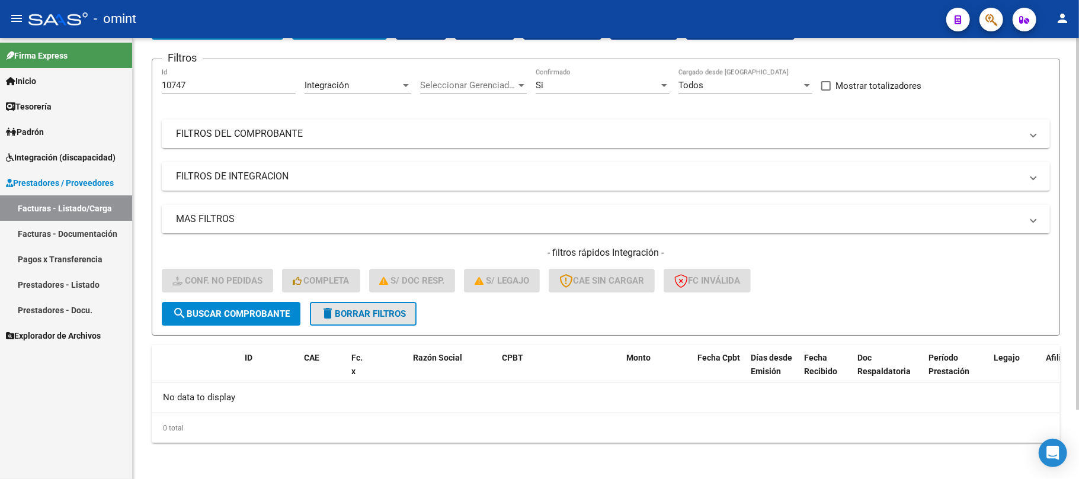
click at [366, 312] on span "delete Borrar Filtros" at bounding box center [363, 314] width 85 height 11
